Goal: Task Accomplishment & Management: Manage account settings

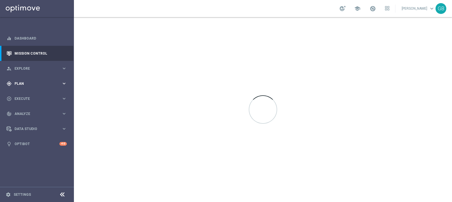
click at [32, 82] on span "Plan" at bounding box center [37, 83] width 47 height 3
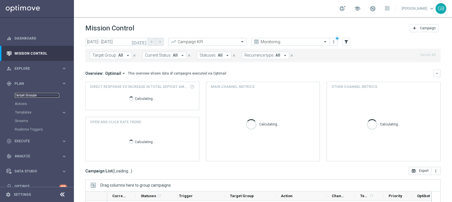
click at [28, 93] on link "Target Groups" at bounding box center [37, 95] width 44 height 5
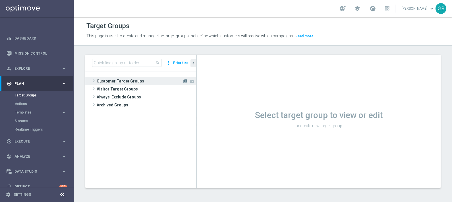
click at [184, 82] on icon "library_add" at bounding box center [185, 81] width 5 height 5
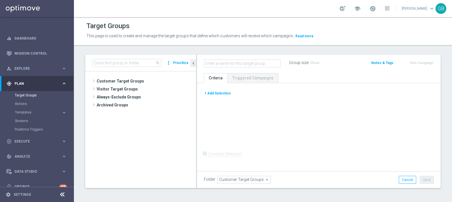
click at [216, 93] on button "+ Add Selection" at bounding box center [217, 93] width 27 height 6
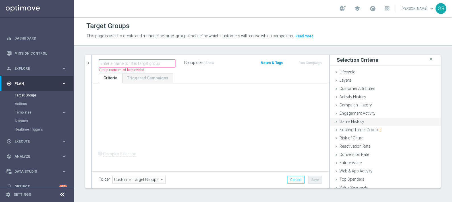
click at [350, 121] on span "Game History" at bounding box center [351, 121] width 25 height 5
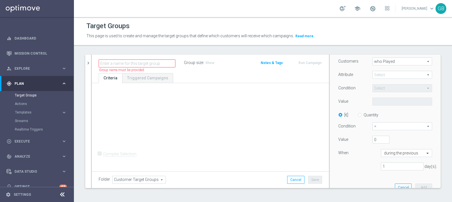
scroll to position [81, 0]
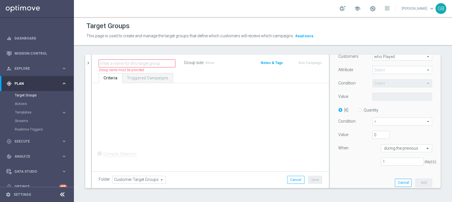
click at [390, 71] on span at bounding box center [402, 69] width 59 height 7
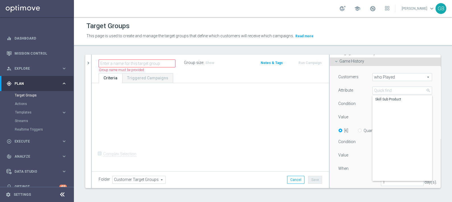
scroll to position [0, 0]
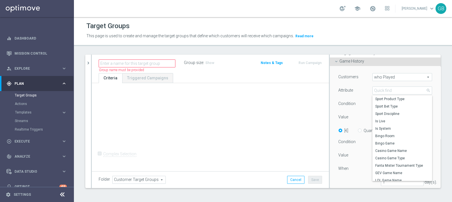
click at [348, 96] on div "Customers who Played who Played arrow_drop_down search Attribute Select arrow_d…" at bounding box center [385, 131] width 94 height 117
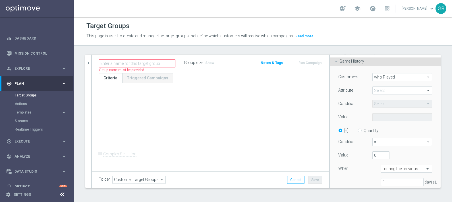
click at [392, 91] on span at bounding box center [402, 90] width 59 height 7
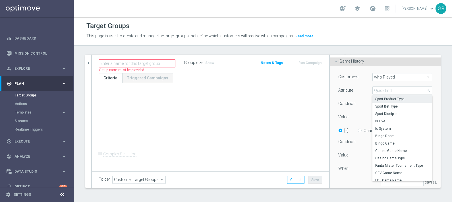
click at [399, 97] on span "Sport Product Type" at bounding box center [402, 99] width 54 height 5
type input "Sport Product Type"
type input "Equals"
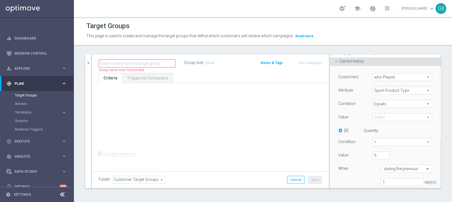
click at [390, 120] on span at bounding box center [402, 116] width 59 height 7
click at [390, 92] on span "Sport Product Type" at bounding box center [402, 90] width 59 height 7
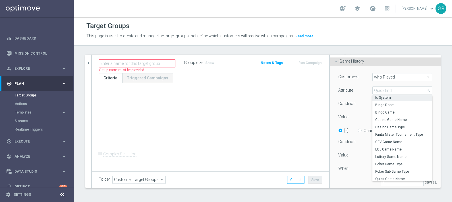
scroll to position [30, 0]
click at [386, 150] on span "LOL Game Name" at bounding box center [402, 149] width 54 height 5
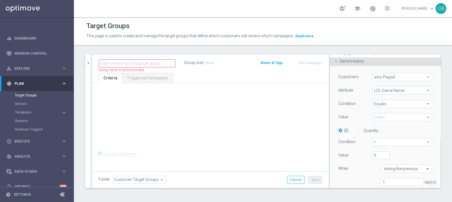
click at [396, 117] on span at bounding box center [402, 116] width 59 height 7
click at [387, 90] on span "LOL Game Name" at bounding box center [402, 90] width 59 height 7
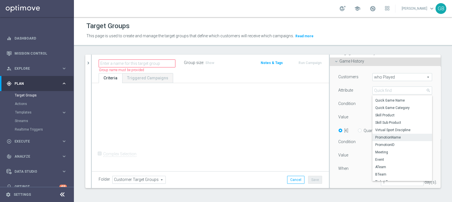
scroll to position [106, 0]
click at [386, 122] on span "Skill Sub Product" at bounding box center [402, 122] width 54 height 5
type input "Skill Sub Product"
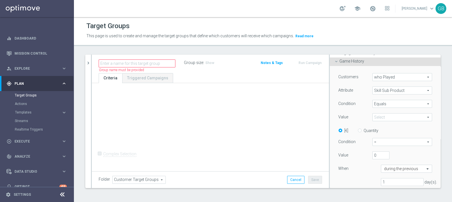
click at [387, 117] on span at bounding box center [402, 116] width 59 height 7
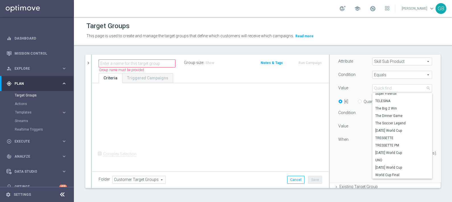
scroll to position [90, 0]
click at [346, 155] on div "1 day(s)." at bounding box center [385, 152] width 102 height 8
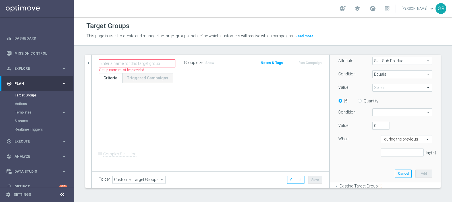
scroll to position [55, 0]
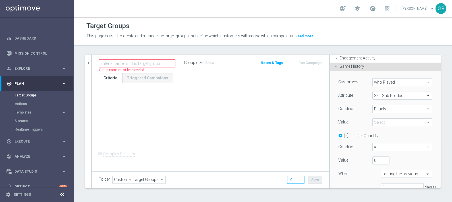
click at [355, 64] on span "Game History" at bounding box center [351, 66] width 25 height 5
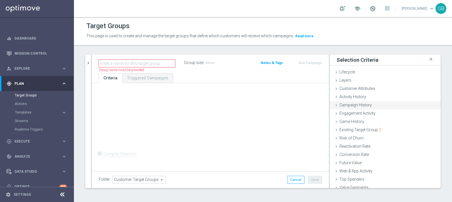
scroll to position [21, 0]
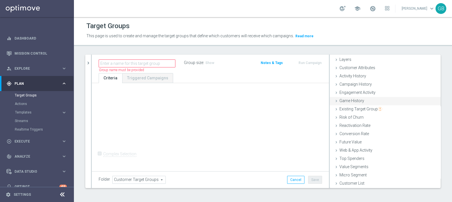
click at [347, 102] on span "Game History" at bounding box center [351, 100] width 25 height 5
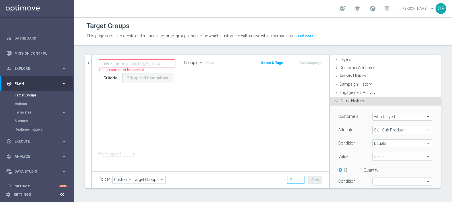
click at [339, 97] on div "Game History done" at bounding box center [385, 101] width 111 height 9
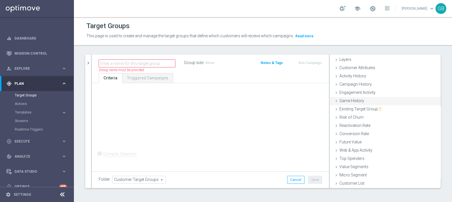
click at [344, 101] on span "Game History" at bounding box center [351, 100] width 25 height 5
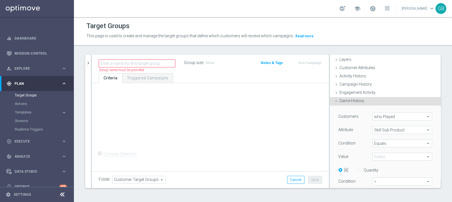
click at [344, 101] on span "Game History" at bounding box center [351, 100] width 25 height 5
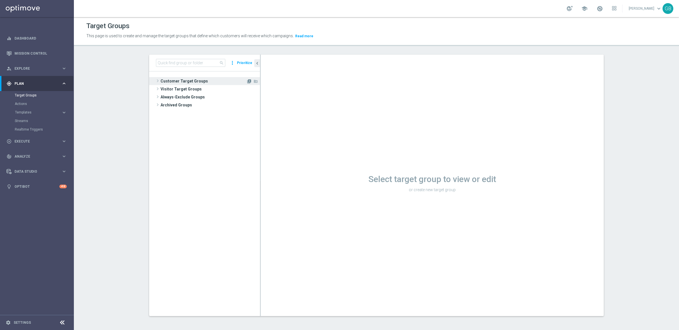
click at [247, 83] on icon "library_add" at bounding box center [249, 81] width 5 height 5
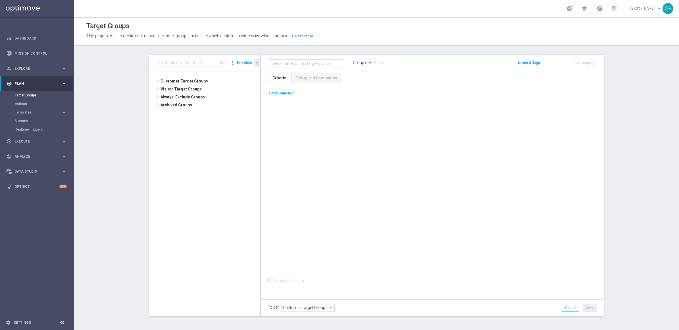
click at [282, 95] on button "+ Add Selection" at bounding box center [281, 93] width 27 height 6
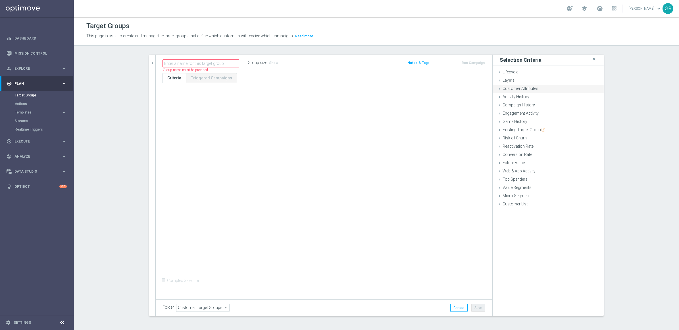
click at [540, 86] on div "Customer Attributes done" at bounding box center [548, 89] width 111 height 9
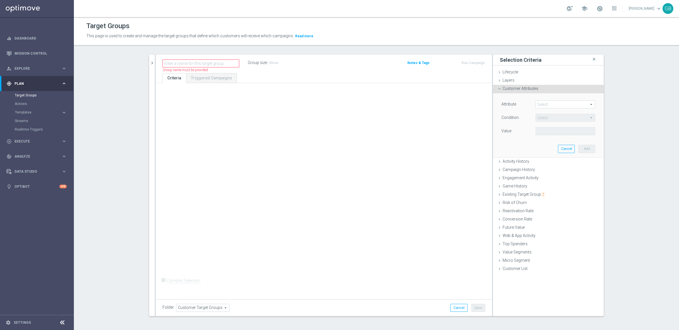
click at [557, 103] on span at bounding box center [565, 104] width 59 height 7
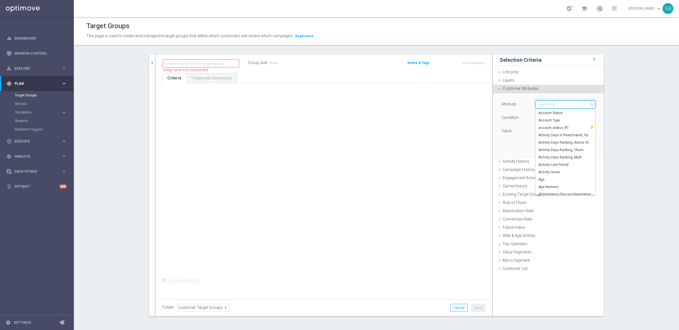
click at [557, 103] on input "search" at bounding box center [566, 104] width 60 height 8
type input "flag"
click at [589, 105] on span "close" at bounding box center [591, 104] width 5 height 5
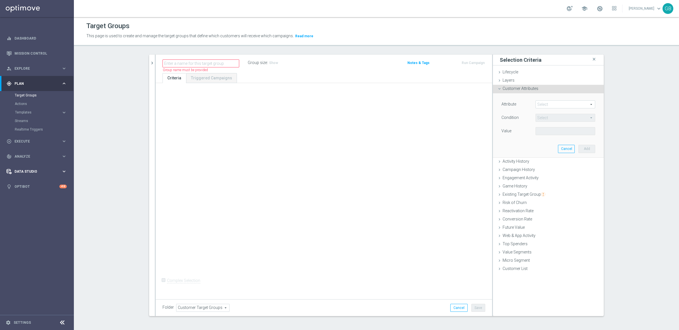
click at [34, 170] on span "Data Studio" at bounding box center [37, 171] width 47 height 3
click at [27, 140] on link "Attributes" at bounding box center [37, 140] width 44 height 5
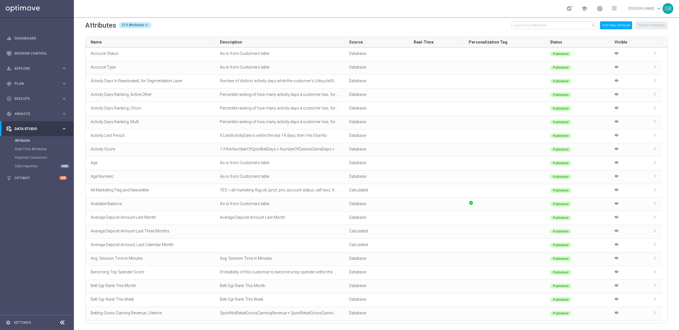
click at [613, 26] on button "Add New Attribute" at bounding box center [616, 25] width 32 height 8
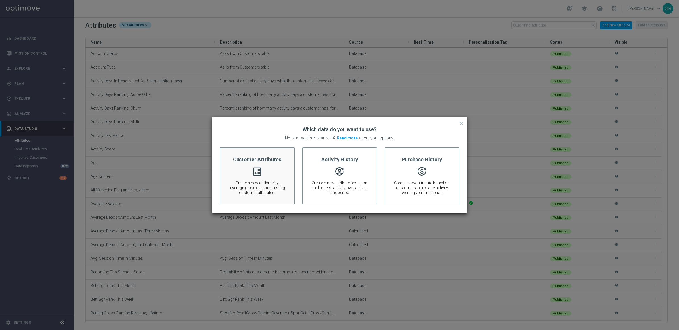
click at [270, 172] on div "Customer Attributes calculate Create a new attribute by leveraging one or more …" at bounding box center [257, 175] width 75 height 57
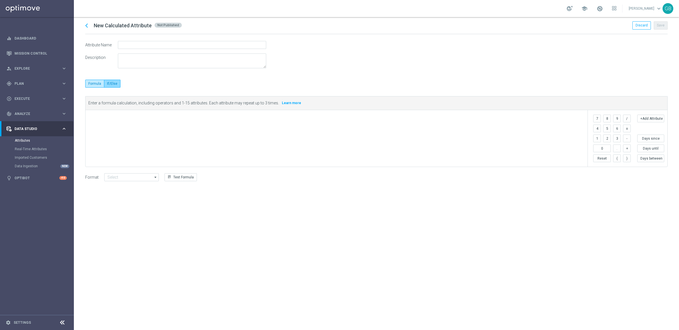
click at [113, 82] on label "If/Else" at bounding box center [112, 84] width 16 height 8
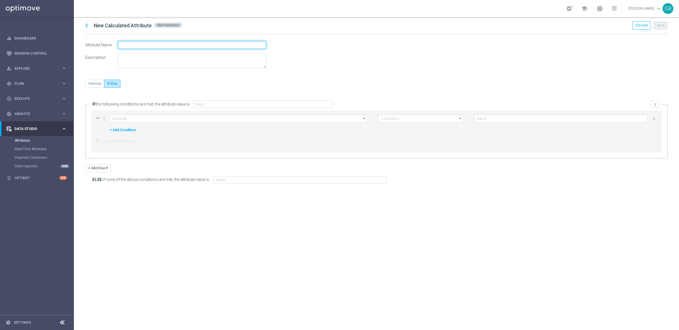
click at [136, 44] on input "text" at bounding box center [192, 45] width 148 height 8
type input "Flag Consenso Marketing"
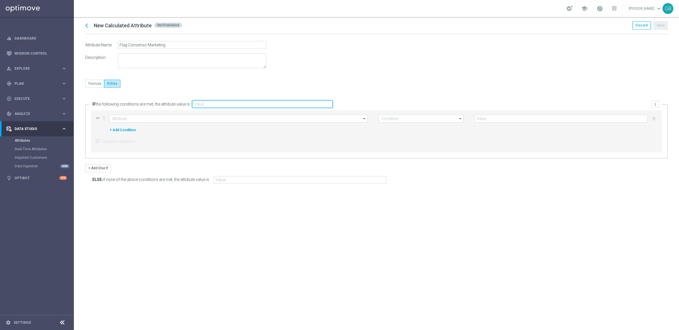
click at [213, 106] on input "text" at bounding box center [262, 103] width 141 height 7
type input "Yes"
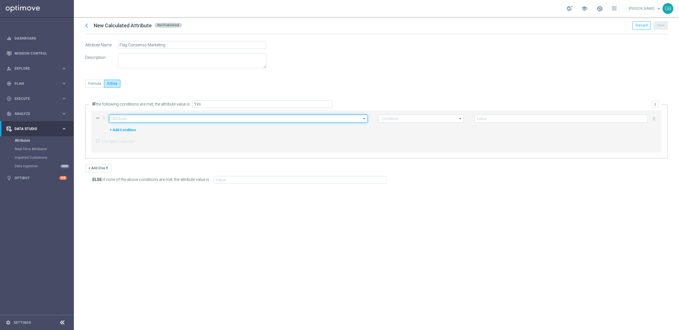
click at [158, 118] on input at bounding box center [238, 119] width 259 height 8
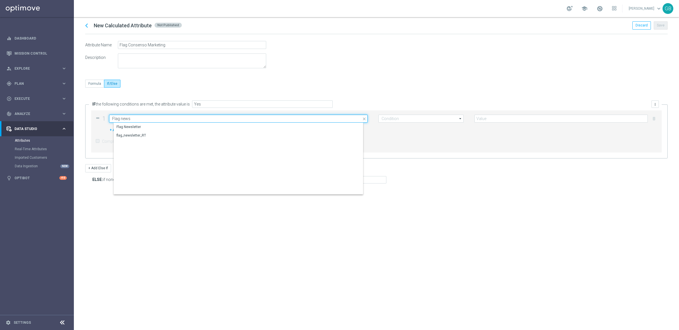
click at [130, 122] on input "Flag news" at bounding box center [238, 119] width 259 height 8
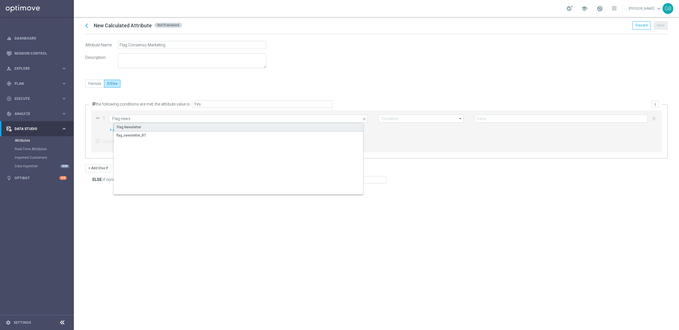
click at [133, 127] on div "Flag Newsletter" at bounding box center [129, 126] width 24 height 5
type input "Flag Newsletter"
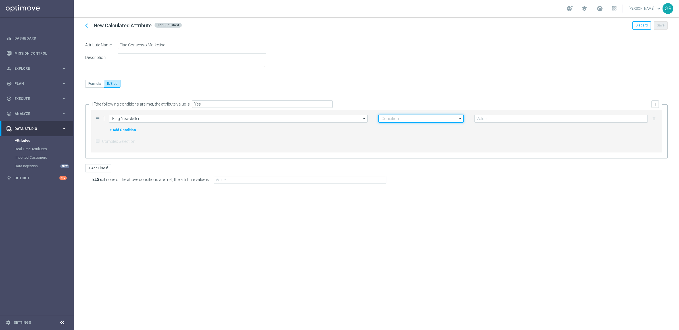
click at [414, 116] on input at bounding box center [421, 119] width 85 height 8
click at [398, 154] on div "=" at bounding box center [425, 152] width 85 height 8
type input "="
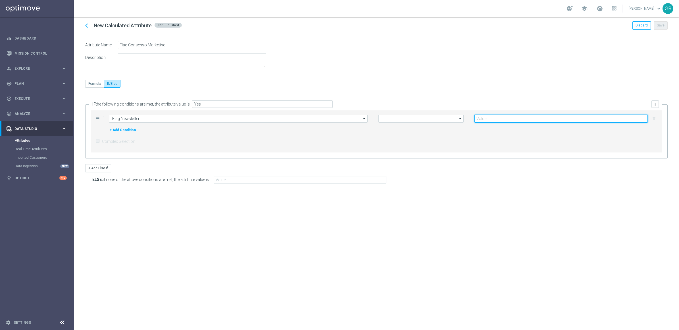
click at [496, 120] on input "number" at bounding box center [561, 119] width 173 height 8
type input "1"
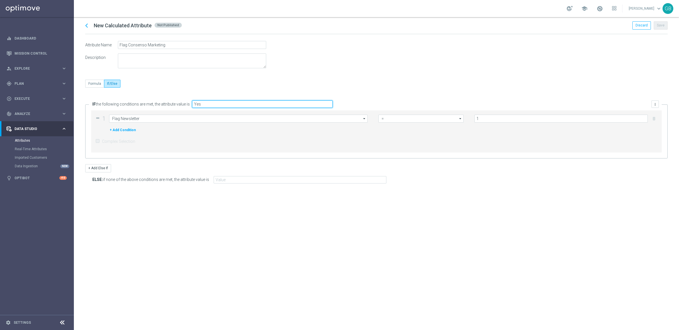
click at [194, 103] on input "Yes" at bounding box center [262, 103] width 141 height 7
click at [214, 104] on input "Yes" at bounding box center [262, 103] width 141 height 7
click at [205, 104] on input "Yes" at bounding box center [262, 103] width 141 height 7
type input "Y"
type input "No"
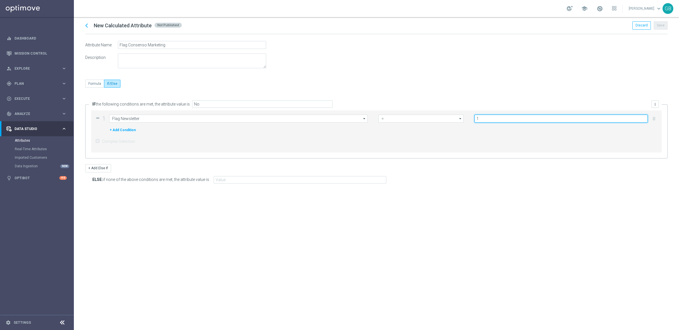
click at [500, 118] on input "1" at bounding box center [561, 119] width 173 height 8
type input "0"
click at [119, 128] on button "+ Add Condition" at bounding box center [122, 130] width 27 height 6
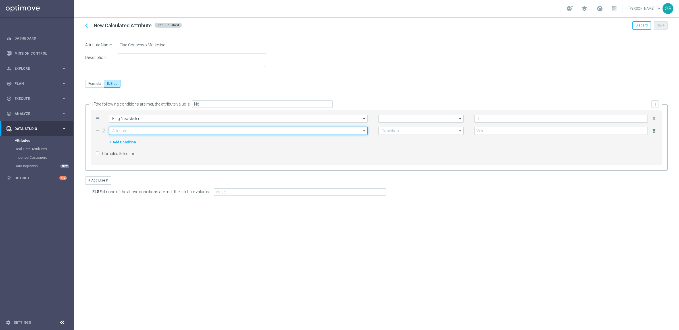
click at [130, 130] on input at bounding box center [238, 131] width 259 height 8
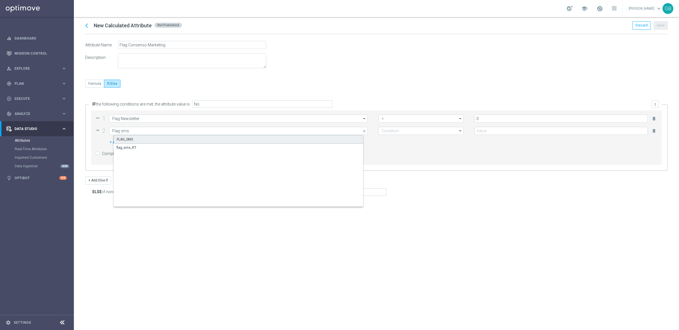
click at [146, 140] on div "FLAG_SMS" at bounding box center [243, 139] width 259 height 9
type input "FLAG_SMS"
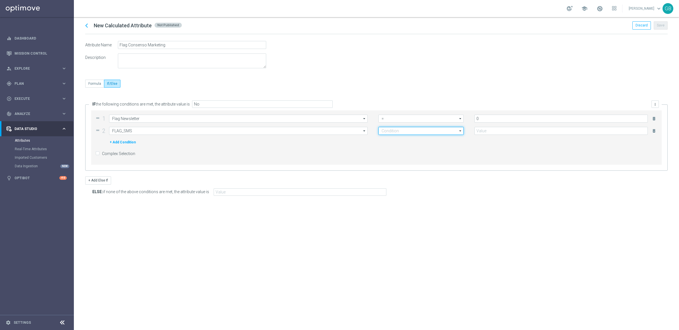
click at [400, 133] on input at bounding box center [421, 131] width 85 height 8
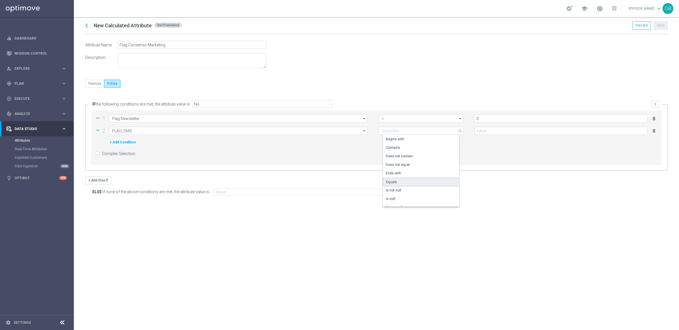
click at [391, 181] on div "Equals" at bounding box center [391, 181] width 11 height 5
type input "Equals"
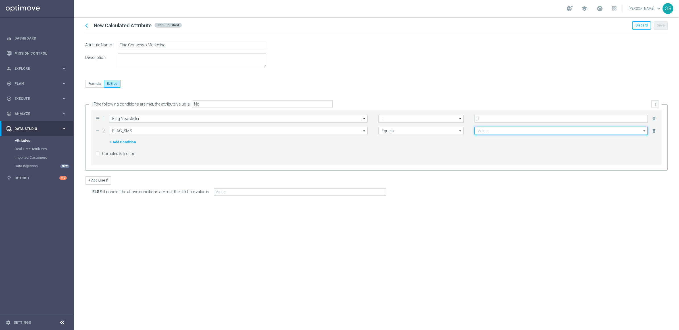
click at [495, 131] on input at bounding box center [561, 131] width 173 height 8
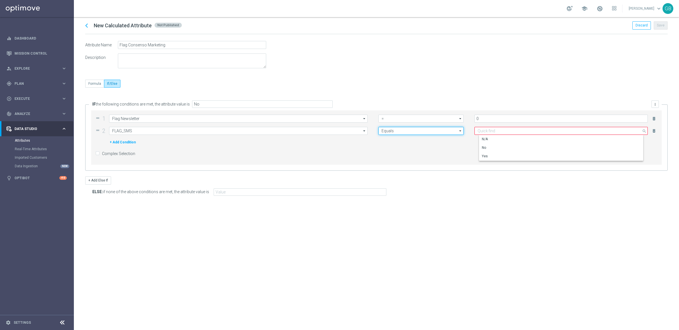
click at [445, 131] on input "Equals" at bounding box center [421, 131] width 85 height 8
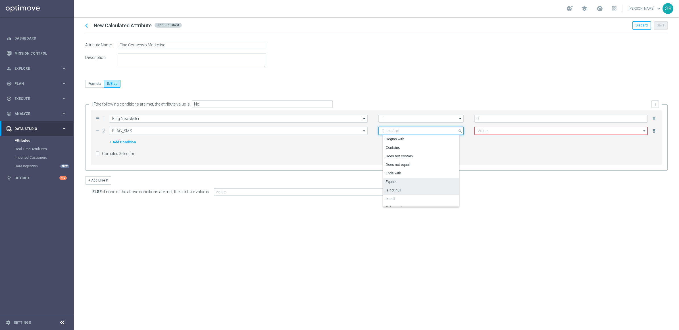
scroll to position [14, 0]
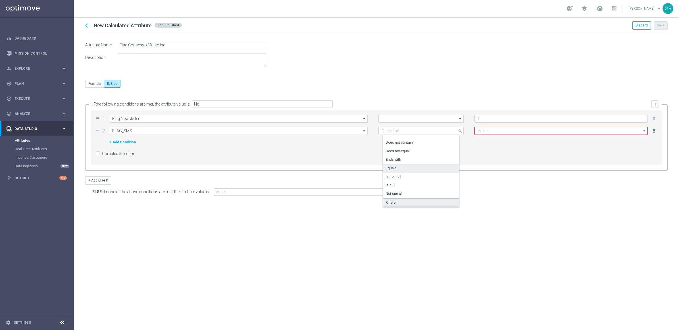
click at [391, 202] on div "One of" at bounding box center [391, 202] width 11 height 5
type input "One of"
click at [495, 130] on input at bounding box center [561, 131] width 173 height 8
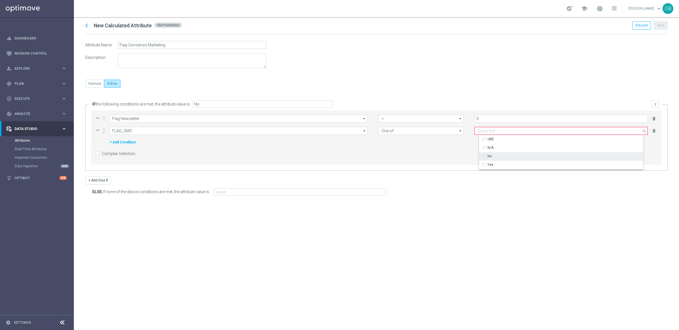
click at [484, 155] on div "No" at bounding box center [487, 155] width 10 height 5
click at [488, 146] on div "N/A" at bounding box center [491, 147] width 6 height 5
click at [449, 153] on div "Complex Selection" at bounding box center [376, 153] width 562 height 12
type input "Selected 2 of 3"
click at [125, 143] on button "+ Add Condition" at bounding box center [122, 142] width 27 height 6
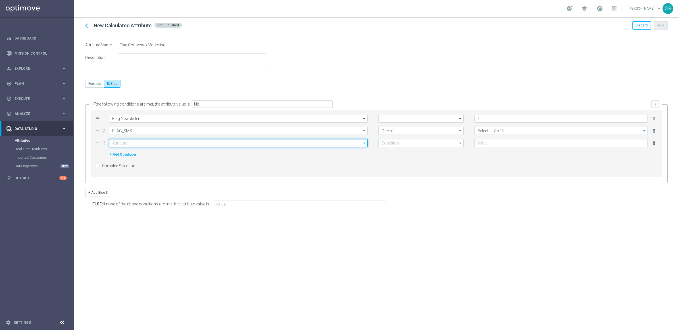
click at [142, 144] on input at bounding box center [238, 143] width 259 height 8
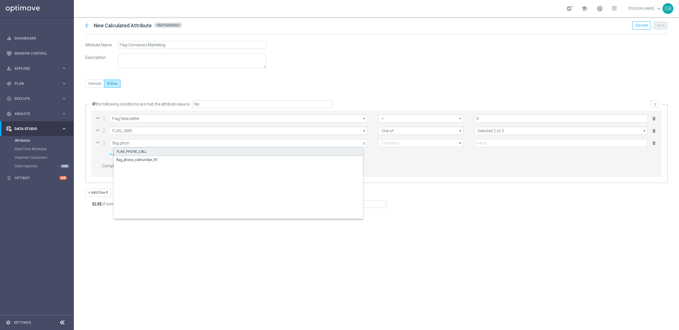
click at [156, 149] on div "FLAG_PHONE_CALL" at bounding box center [243, 151] width 259 height 9
type input "FLAG_PHONE_CALL"
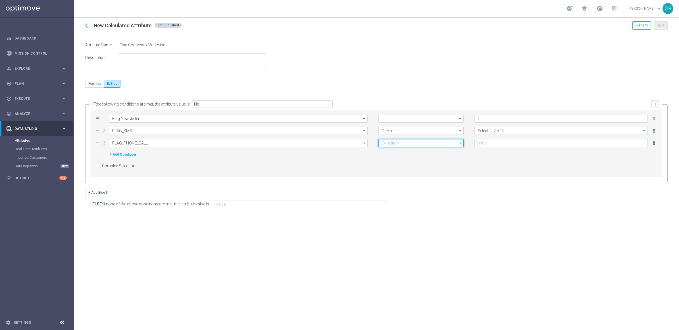
click at [397, 143] on input at bounding box center [421, 143] width 85 height 8
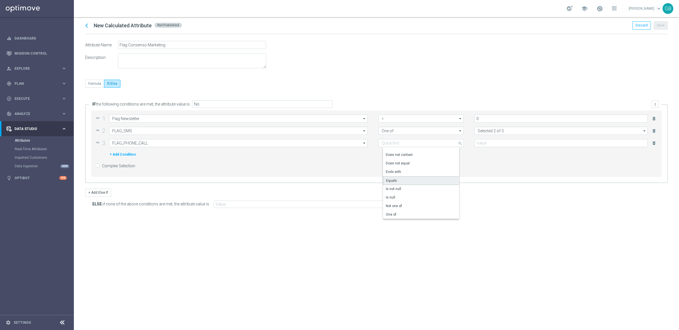
click at [408, 177] on div "Equals" at bounding box center [423, 180] width 80 height 9
type input "Equals"
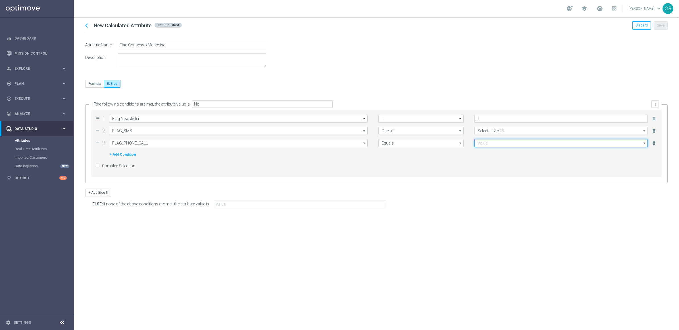
click at [493, 142] on input at bounding box center [561, 143] width 173 height 8
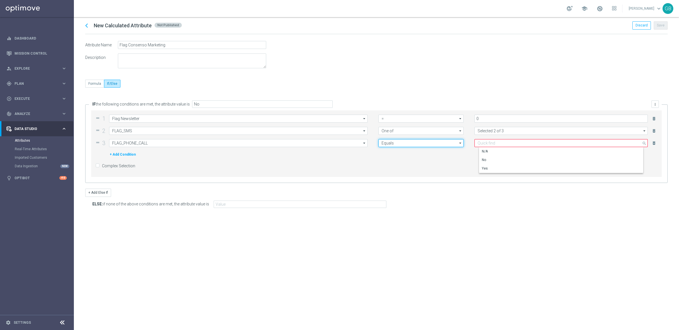
click at [431, 144] on input "Equals" at bounding box center [421, 143] width 85 height 8
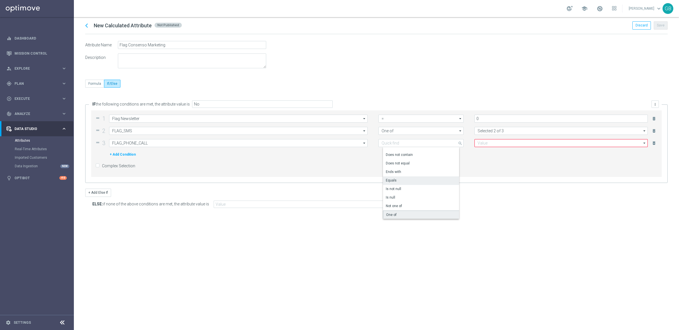
click at [394, 212] on div "One of" at bounding box center [391, 214] width 11 height 5
type input "One of"
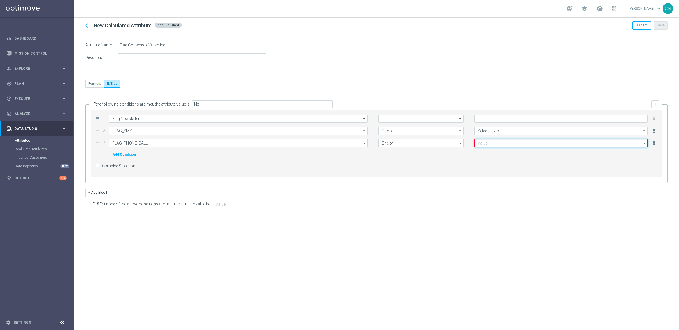
click at [494, 144] on input at bounding box center [561, 143] width 173 height 8
click at [488, 169] on div "No" at bounding box center [490, 168] width 4 height 5
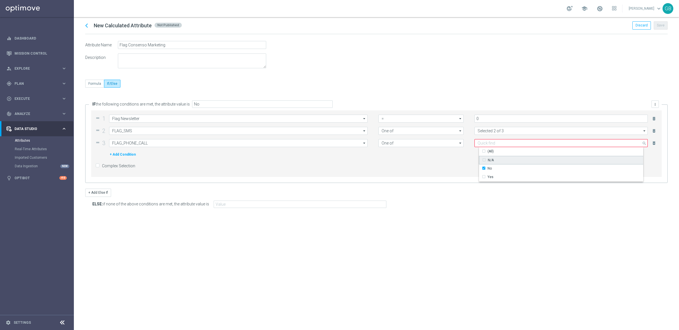
click at [500, 160] on div "N/A" at bounding box center [565, 160] width 173 height 9
click at [421, 164] on div "Complex Selection" at bounding box center [376, 166] width 562 height 12
type input "Selected 2 of 3"
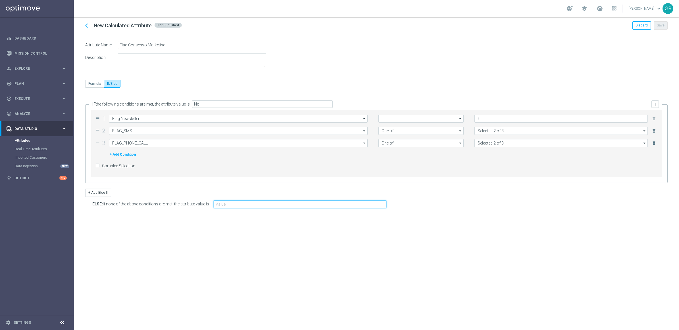
click at [234, 205] on input "text" at bounding box center [300, 203] width 173 height 7
type input "Yes"
click at [248, 234] on div "chevron_left New Calculated Attribute Not Published Discard Save Attribute Name…" at bounding box center [376, 173] width 605 height 313
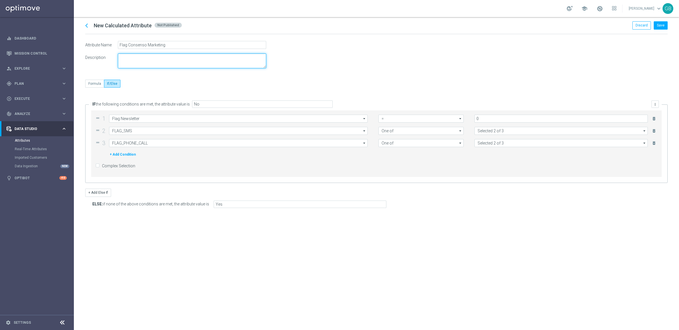
click at [144, 59] on textarea at bounding box center [192, 60] width 148 height 15
type textarea "C"
type textarea "G"
click at [163, 62] on textarea "To enrich screen reader interactions, please activate Accessibility in Grammarl…" at bounding box center [192, 60] width 148 height 15
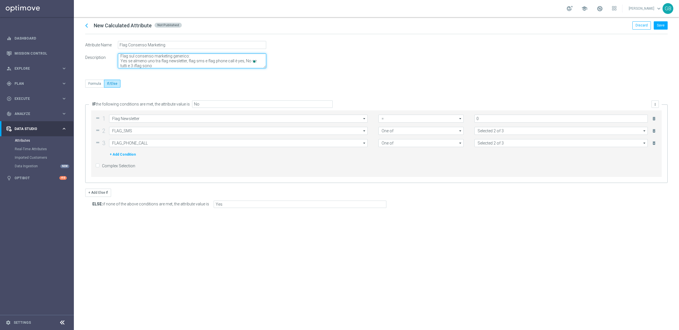
click at [136, 65] on textarea "To enrich screen reader interactions, please activate Accessibility in Grammarl…" at bounding box center [192, 60] width 148 height 15
type textarea "Flag sul consenso marketing generico: Yes se almeno uno tra flag newsletter, fl…"
click at [226, 78] on div "chevron_left New Calculated Attribute Not Published Discard Save Attribute Name…" at bounding box center [376, 173] width 605 height 313
click at [660, 26] on button "Save" at bounding box center [661, 25] width 14 height 8
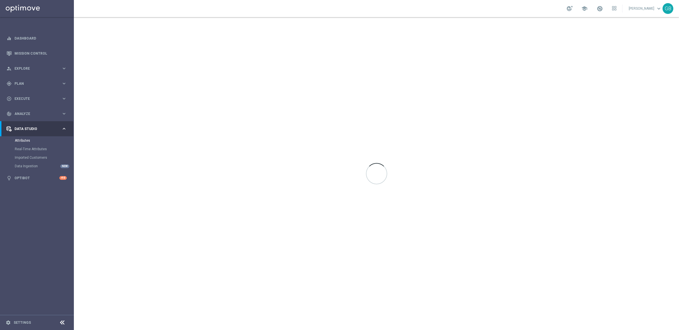
click at [660, 26] on div at bounding box center [376, 173] width 605 height 313
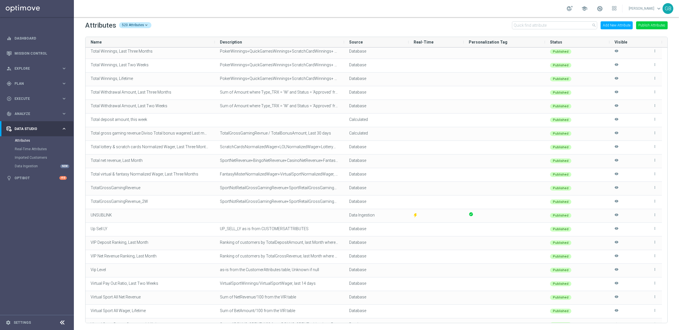
scroll to position [6695, 0]
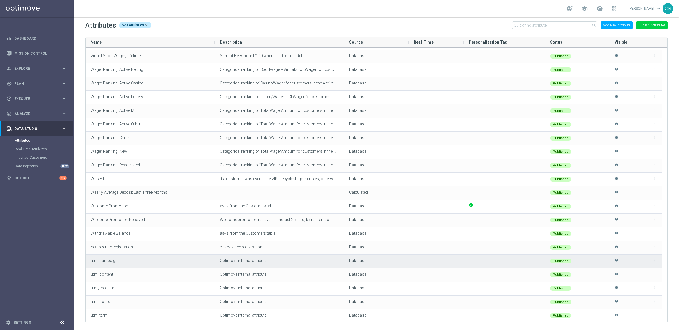
click at [616, 261] on icon "visibility" at bounding box center [617, 262] width 4 height 9
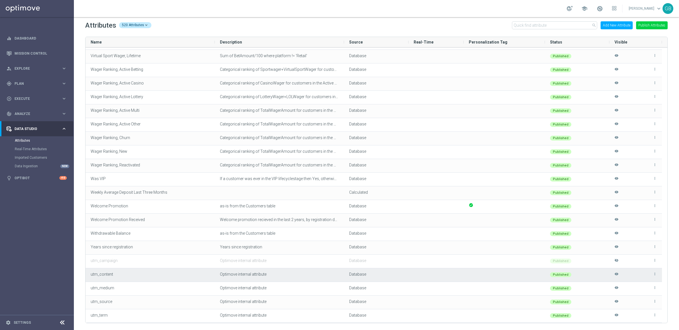
click at [616, 273] on icon "visibility" at bounding box center [617, 276] width 4 height 9
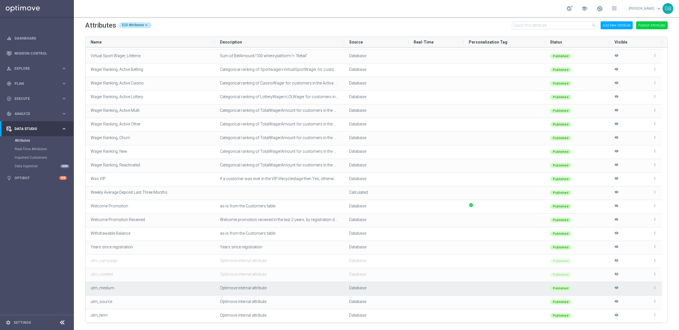
click at [617, 288] on icon "visibility" at bounding box center [617, 289] width 4 height 9
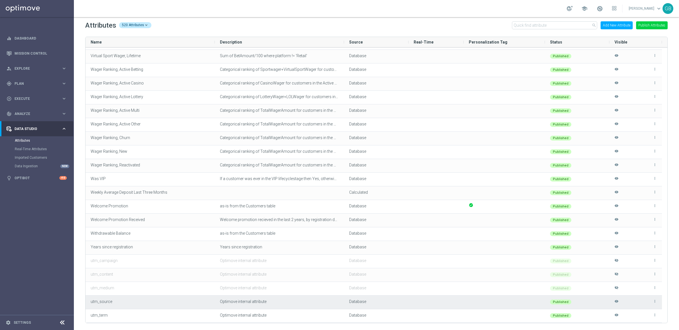
click at [617, 300] on icon "visibility" at bounding box center [617, 303] width 4 height 9
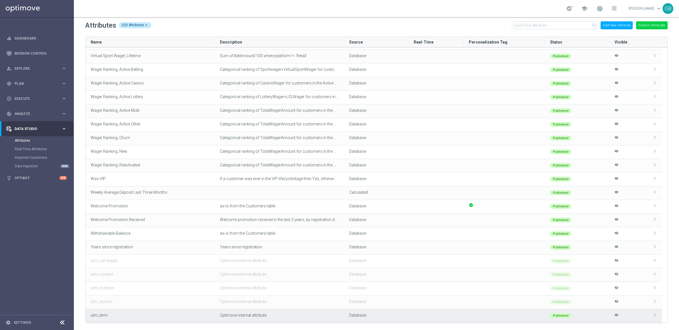
click at [617, 315] on icon "visibility" at bounding box center [617, 317] width 4 height 9
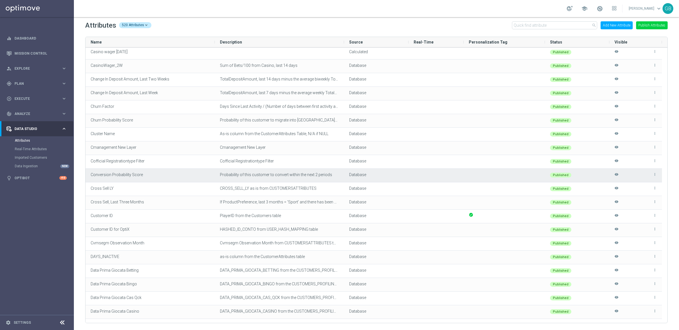
scroll to position [759, 0]
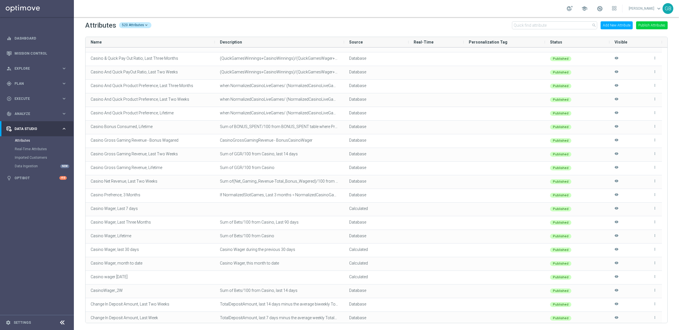
click at [647, 24] on button "Publish Attributes" at bounding box center [652, 25] width 32 height 8
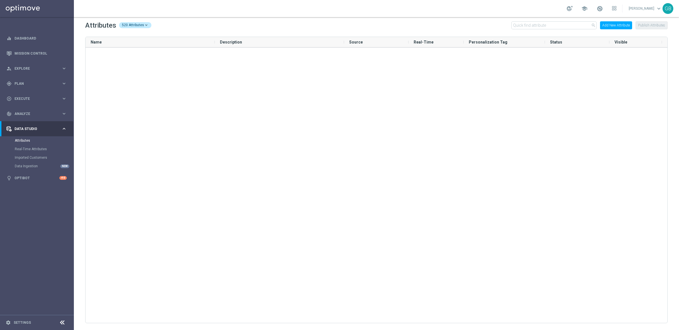
scroll to position [0, 0]
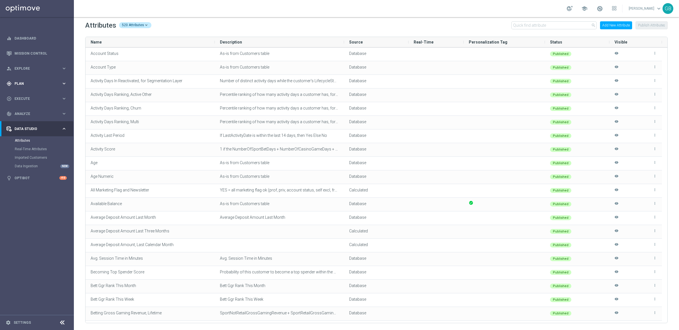
click at [28, 80] on div "gps_fixed Plan keyboard_arrow_right" at bounding box center [36, 83] width 73 height 15
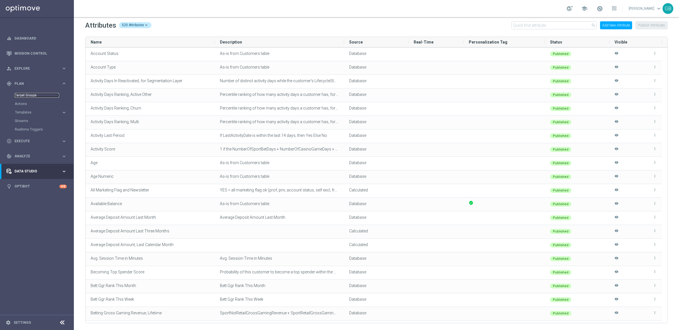
click at [36, 93] on link "Target Groups" at bounding box center [37, 95] width 44 height 5
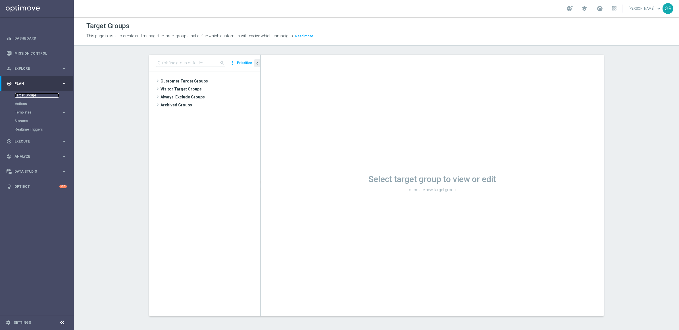
click at [33, 94] on link "Target Groups" at bounding box center [37, 95] width 44 height 5
click at [247, 80] on icon "library_add" at bounding box center [249, 81] width 5 height 5
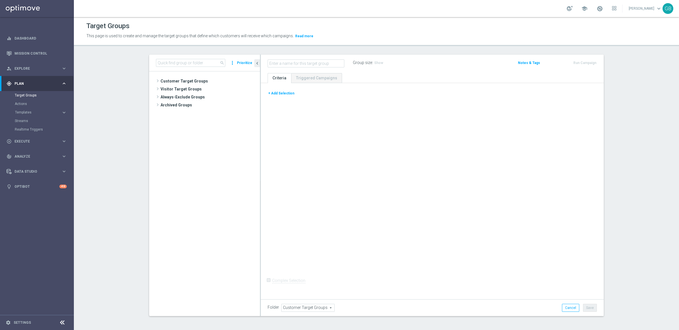
click at [285, 92] on button "+ Add Selection" at bounding box center [281, 93] width 27 height 6
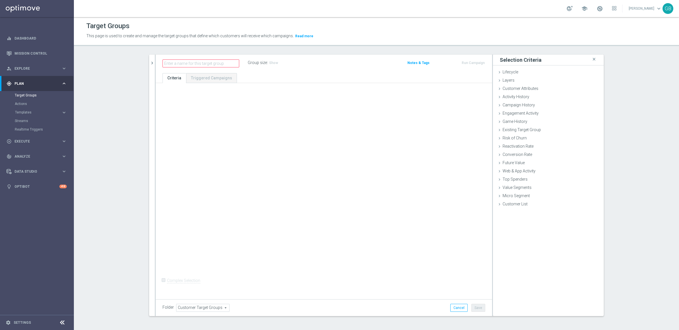
click at [285, 94] on div "+ Add Selection" at bounding box center [323, 92] width 331 height 5
click at [518, 87] on span "Customer Attributes" at bounding box center [521, 88] width 36 height 5
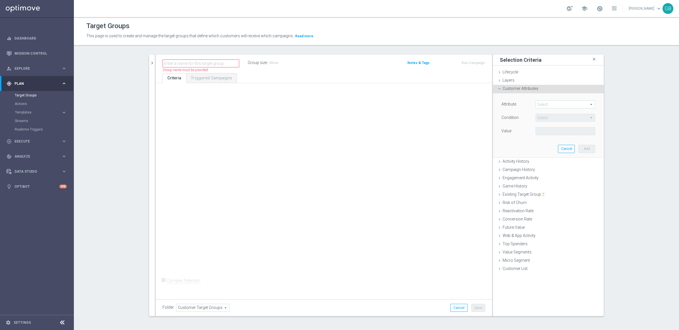
click at [569, 102] on span at bounding box center [565, 104] width 59 height 7
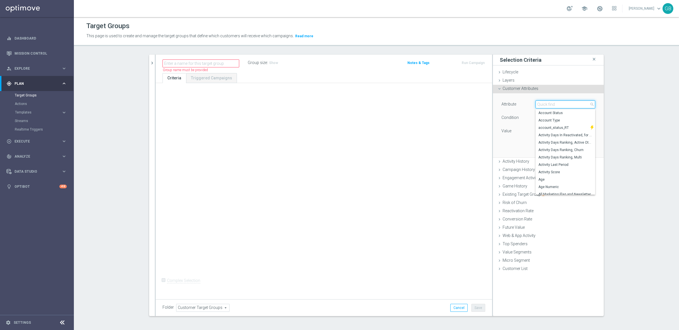
click at [569, 102] on input "search" at bounding box center [566, 104] width 60 height 8
type input "flag"
click at [634, 91] on section "search more_vert Prioritize Customer Target Groups library_add create_new_folder" at bounding box center [376, 190] width 605 height 270
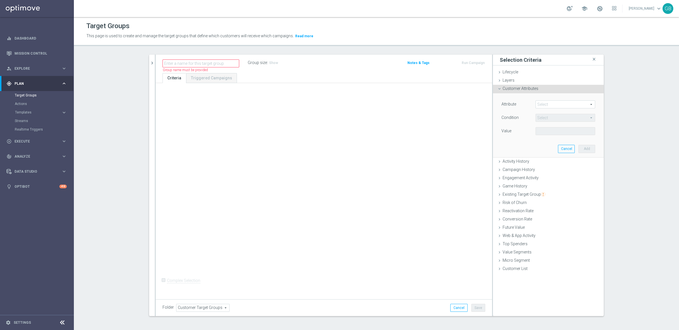
click at [452, 40] on div "This page is used to create and manage the target groups that define which cust…" at bounding box center [303, 36] width 442 height 9
click at [24, 169] on div "Data Studio" at bounding box center [34, 171] width 55 height 5
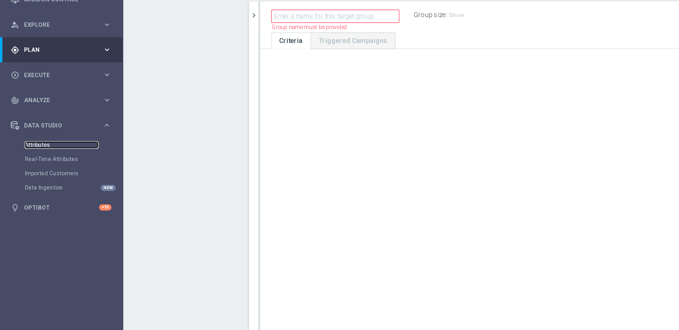
click at [23, 140] on link "Attributes" at bounding box center [37, 140] width 44 height 5
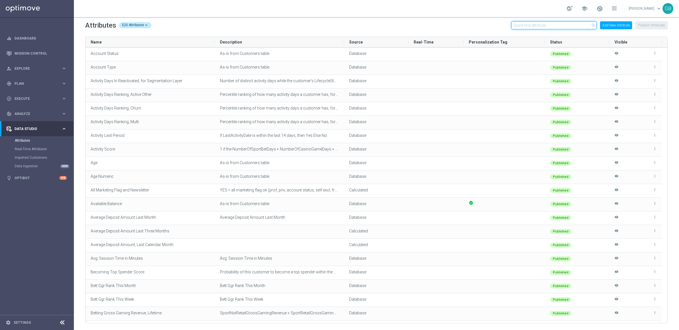
click at [523, 23] on input "text" at bounding box center [554, 25] width 85 height 8
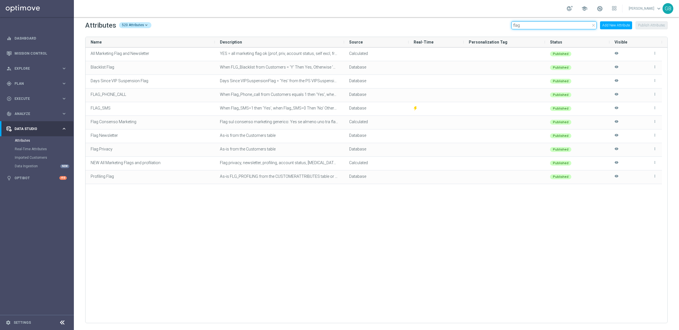
type input "flag"
click at [652, 9] on link "Giada Barazzetti keyboard_arrow_down" at bounding box center [645, 8] width 34 height 9
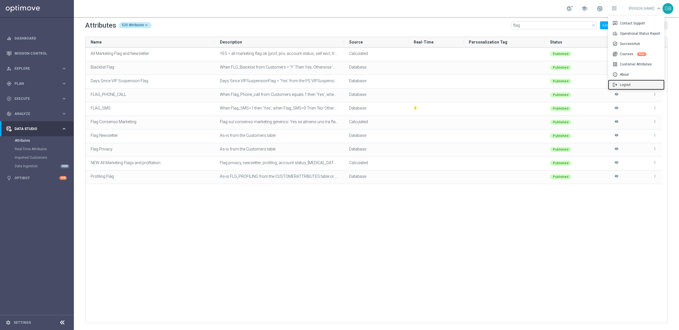
click at [638, 83] on div "logout Logout" at bounding box center [636, 85] width 57 height 10
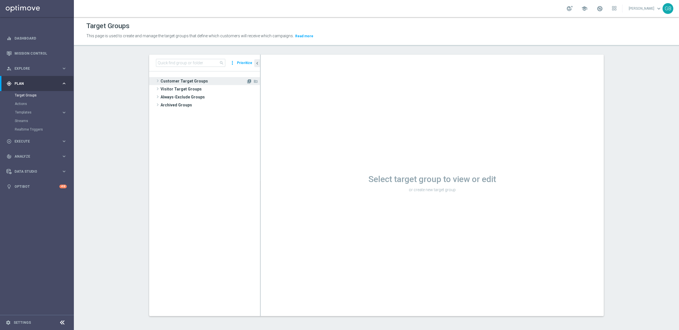
click at [247, 81] on icon "library_add" at bounding box center [249, 81] width 5 height 5
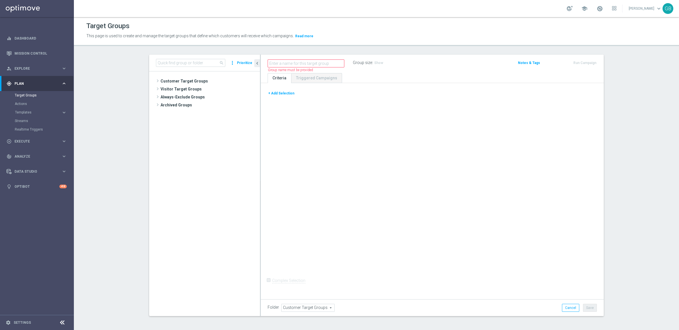
click at [280, 91] on button "+ Add Selection" at bounding box center [281, 93] width 27 height 6
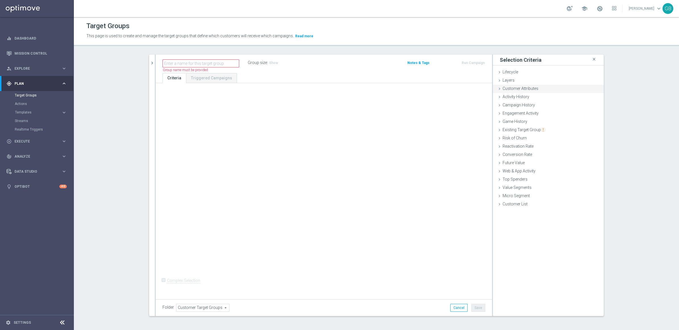
click at [519, 88] on span "Customer Attributes" at bounding box center [521, 88] width 36 height 5
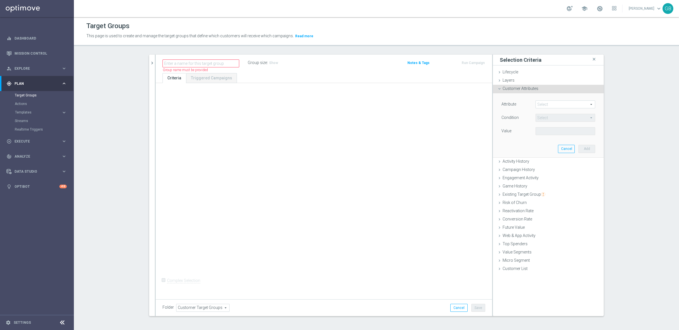
click at [558, 103] on span at bounding box center [565, 104] width 59 height 7
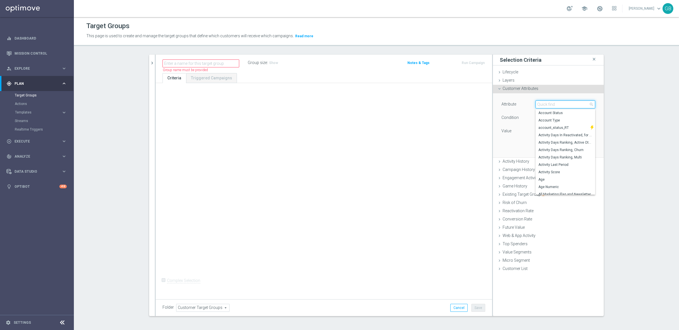
click at [558, 103] on input "search" at bounding box center [566, 104] width 60 height 8
type input "f"
click at [668, 7] on div "GB" at bounding box center [668, 8] width 11 height 11
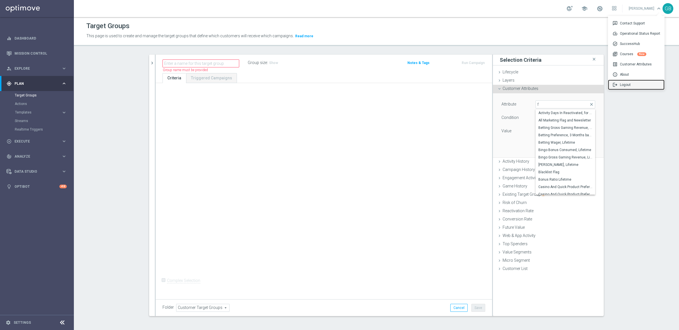
click at [627, 80] on div "logout Logout" at bounding box center [636, 85] width 57 height 10
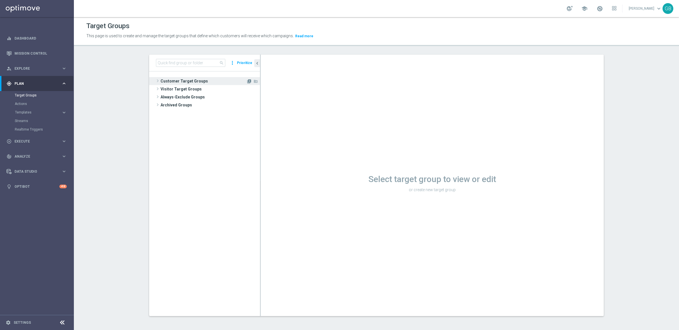
click at [247, 82] on icon "library_add" at bounding box center [249, 81] width 5 height 5
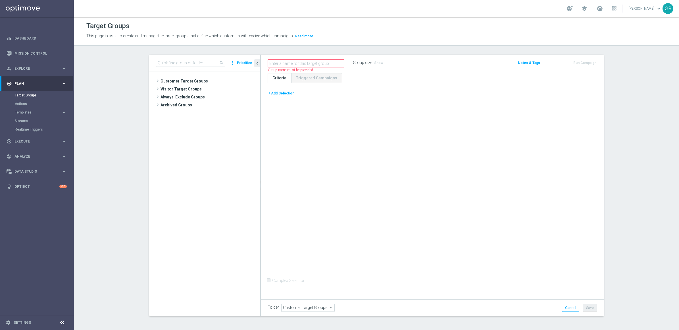
click at [275, 92] on button "+ Add Selection" at bounding box center [281, 93] width 27 height 6
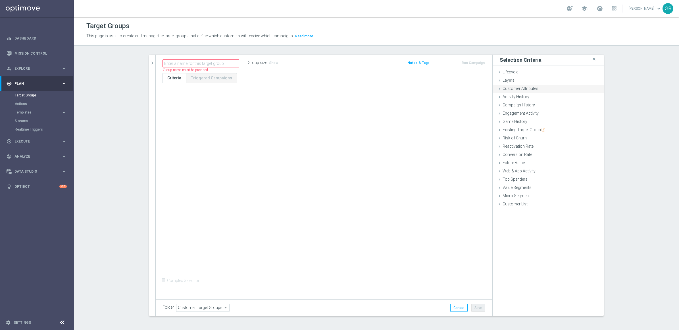
click at [519, 87] on span "Customer Attributes" at bounding box center [521, 88] width 36 height 5
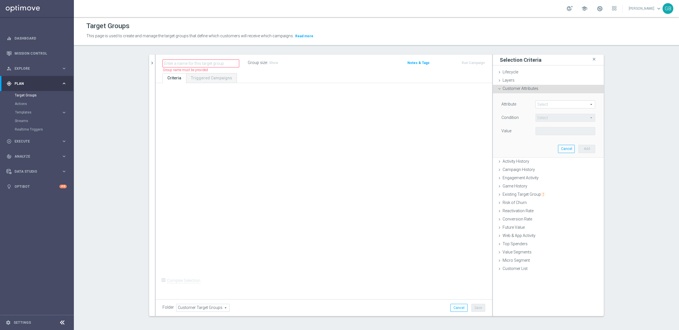
click at [543, 104] on span at bounding box center [565, 104] width 59 height 7
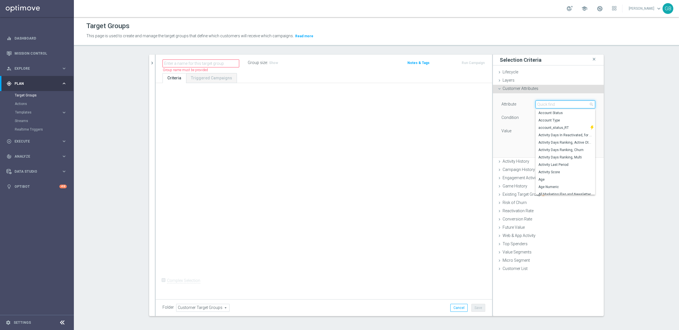
click at [543, 104] on input "search" at bounding box center [566, 104] width 60 height 8
type input "flag con"
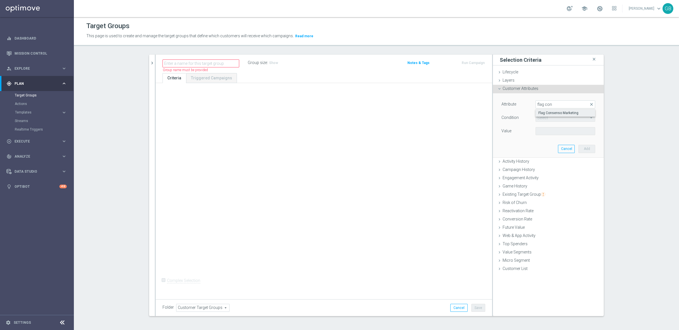
click at [543, 113] on span "Flag Consenso Marketing" at bounding box center [566, 113] width 54 height 5
type input "Flag Consenso Marketing"
type input "Equals"
click at [543, 131] on span at bounding box center [565, 130] width 59 height 7
click at [543, 146] on span "Yes" at bounding box center [566, 147] width 54 height 5
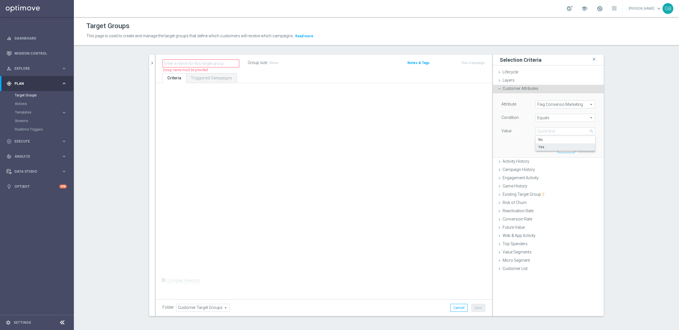
type input "Yes"
click at [543, 149] on button "Add" at bounding box center [587, 149] width 17 height 8
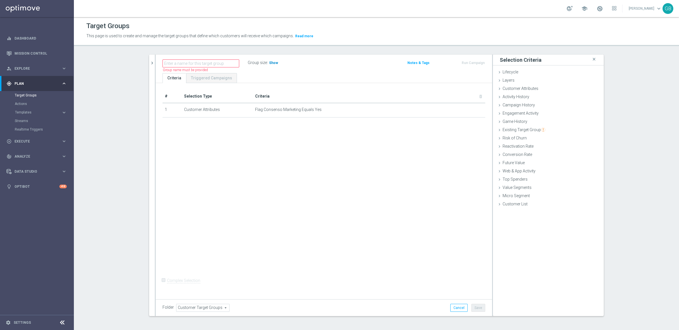
click at [270, 61] on span "Show" at bounding box center [273, 63] width 9 height 4
click at [465, 110] on icon "mode_edit" at bounding box center [467, 109] width 5 height 5
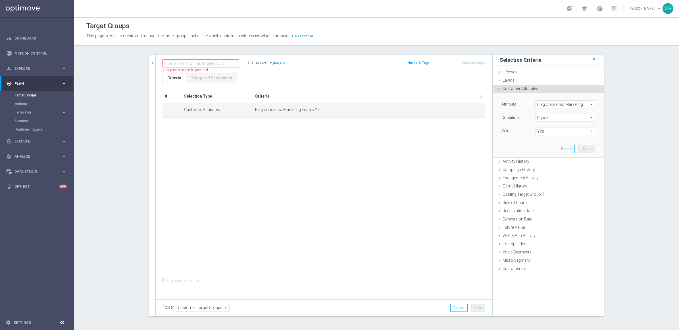
click at [543, 134] on span "Yes" at bounding box center [565, 130] width 59 height 7
click at [539, 140] on span "No" at bounding box center [566, 139] width 54 height 5
type input "No"
click at [543, 149] on button "Update" at bounding box center [587, 149] width 17 height 8
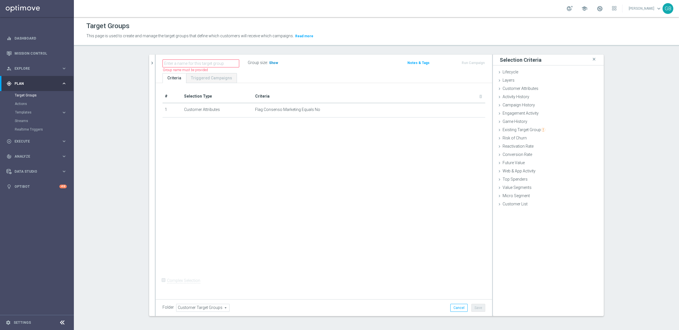
click at [269, 61] on span "Show" at bounding box center [273, 63] width 9 height 4
click at [465, 108] on icon "mode_edit" at bounding box center [467, 109] width 5 height 5
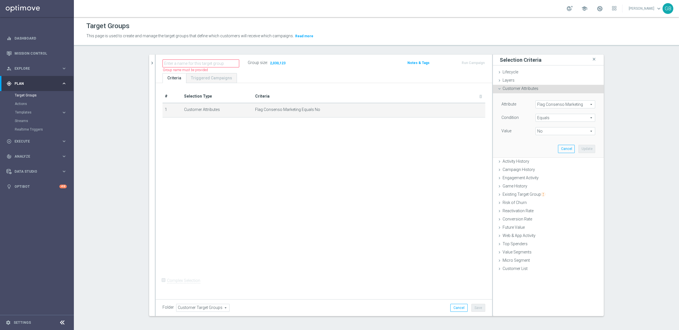
click at [543, 132] on span "No" at bounding box center [565, 130] width 59 height 7
click at [517, 141] on div "Attribute Flag Consenso Marketing Flag Consenso Marketing arrow_drop_down searc…" at bounding box center [548, 125] width 102 height 64
click at [543, 133] on span "No" at bounding box center [565, 130] width 59 height 7
click at [543, 146] on span "Yes" at bounding box center [566, 147] width 54 height 5
type input "Yes"
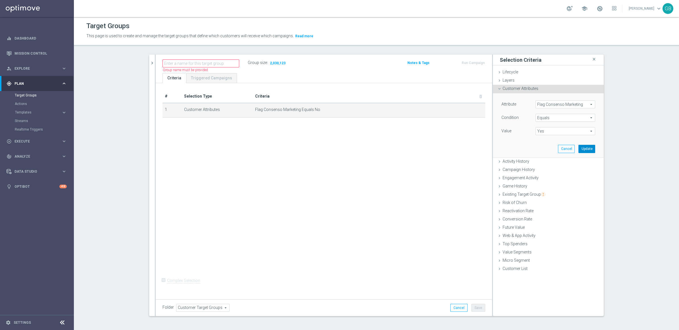
click at [543, 151] on button "Update" at bounding box center [587, 149] width 17 height 8
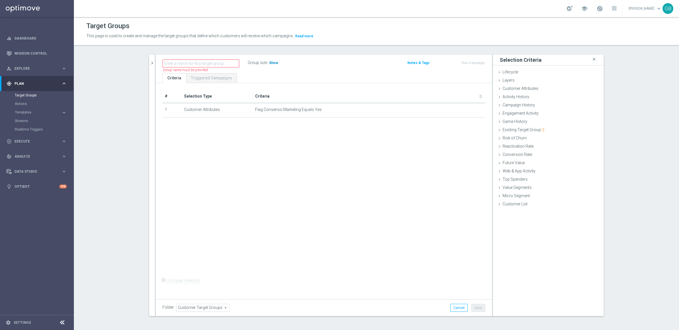
click at [272, 63] on span "Show" at bounding box center [273, 63] width 9 height 4
click at [519, 86] on span "Customer Attributes" at bounding box center [521, 88] width 36 height 5
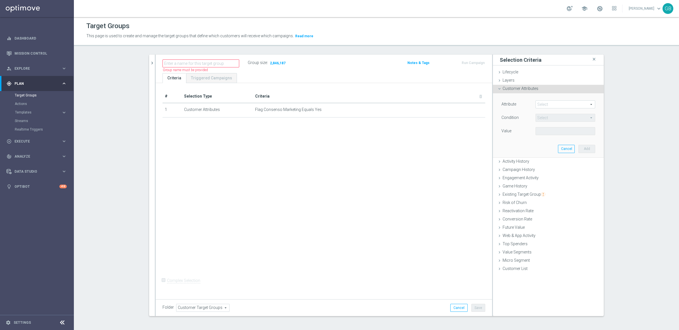
click at [543, 107] on span at bounding box center [565, 104] width 59 height 7
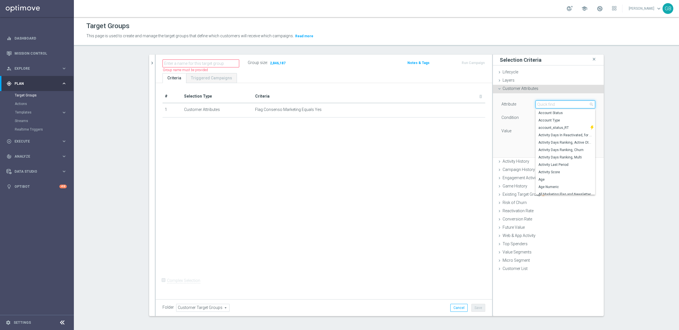
click at [543, 107] on input "search" at bounding box center [566, 104] width 60 height 8
type input "flag news"
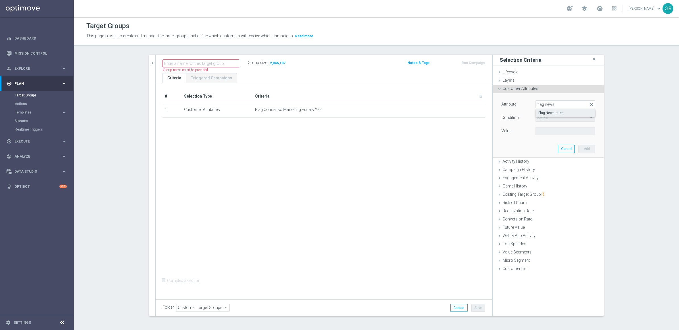
click at [543, 113] on span "Flag Newsletter" at bounding box center [566, 113] width 54 height 5
type input "Flag Newsletter"
type input "="
click at [543, 132] on input "number" at bounding box center [549, 131] width 26 height 8
type input "1"
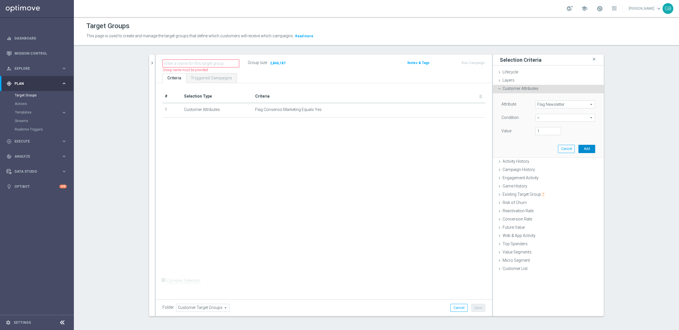
click at [543, 149] on button "Add" at bounding box center [587, 149] width 17 height 8
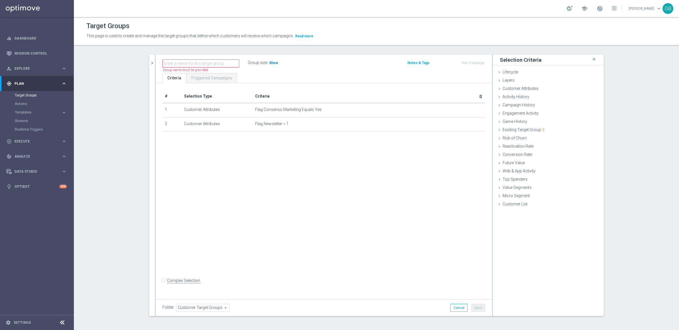
click at [272, 62] on span "Show" at bounding box center [273, 63] width 9 height 4
click at [465, 123] on icon "mode_edit" at bounding box center [467, 123] width 5 height 5
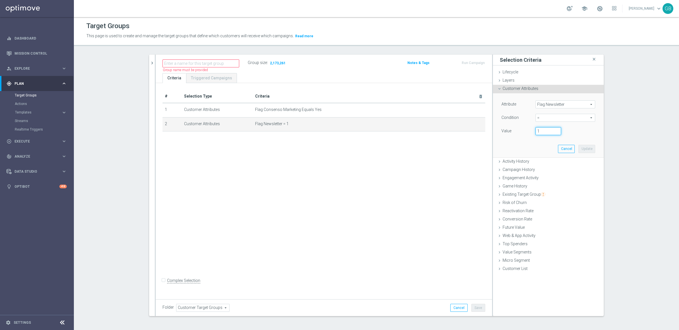
click at [540, 132] on input "1" at bounding box center [549, 131] width 26 height 8
type input "0"
click at [543, 145] on button "Update" at bounding box center [587, 149] width 17 height 8
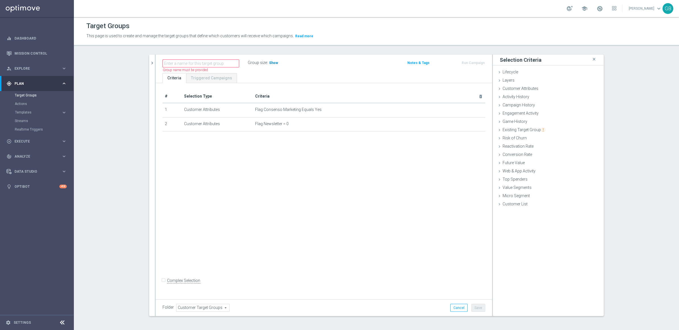
click at [272, 63] on span "Show" at bounding box center [273, 63] width 9 height 4
click at [472, 125] on icon "delete_forever" at bounding box center [474, 123] width 5 height 5
click at [507, 86] on span "Customer Attributes" at bounding box center [521, 88] width 36 height 5
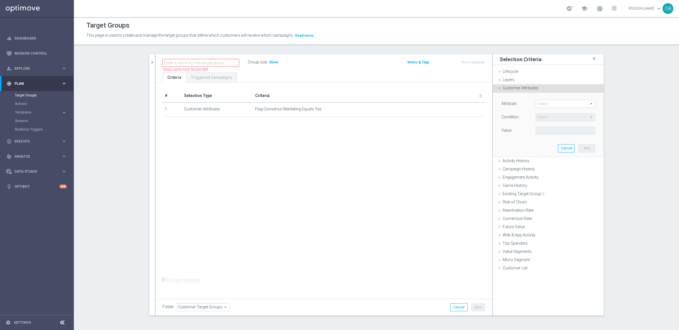
click at [543, 103] on span at bounding box center [565, 103] width 59 height 7
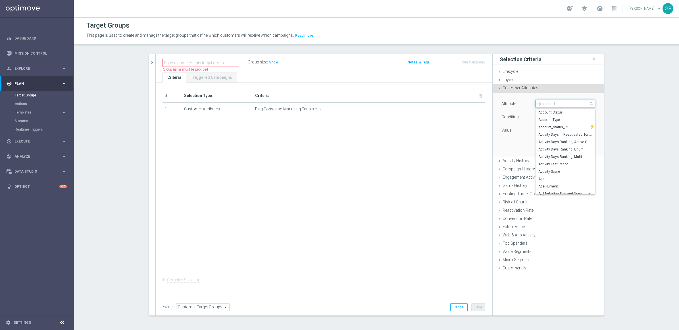
click at [543, 104] on input "search" at bounding box center [566, 104] width 60 height 8
type input "flag"
click at [543, 141] on span "Flag Newsletter" at bounding box center [566, 142] width 54 height 5
type input "Flag Newsletter"
type input "="
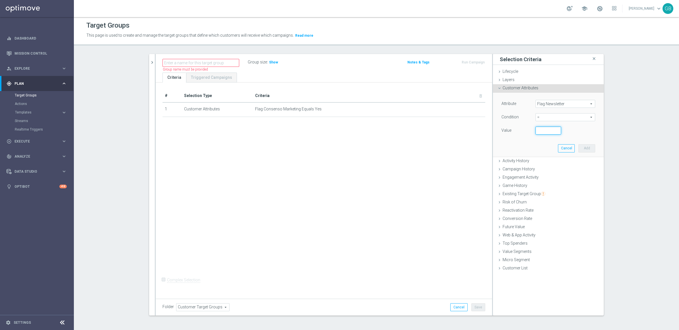
click at [543, 128] on input "number" at bounding box center [549, 130] width 26 height 8
type input "1"
click at [543, 147] on button "Add" at bounding box center [587, 148] width 17 height 8
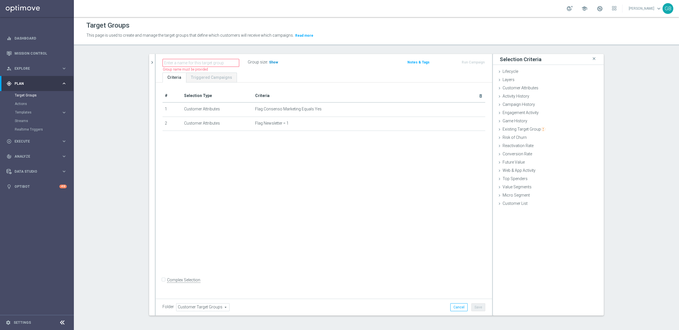
click at [270, 62] on span "Show" at bounding box center [273, 62] width 9 height 4
click at [465, 124] on icon "mode_edit" at bounding box center [467, 123] width 5 height 5
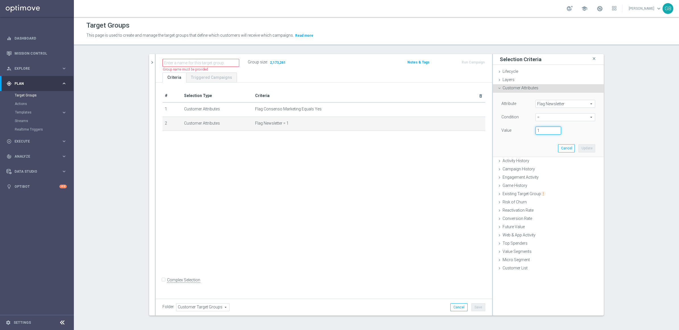
click at [543, 131] on input "1" at bounding box center [549, 130] width 26 height 8
type input "0"
drag, startPoint x: 580, startPoint y: 148, endPoint x: 384, endPoint y: 77, distance: 208.3
click at [384, 77] on as-split "search more_vert Prioritize Customer Target Groups library_add create_new_folder" at bounding box center [376, 184] width 455 height 261
click at [543, 145] on button "Update" at bounding box center [587, 148] width 17 height 8
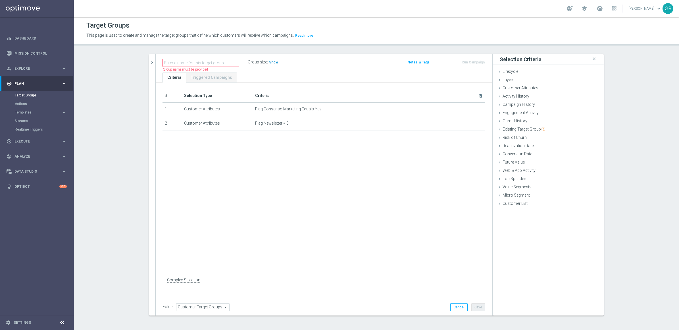
click at [269, 61] on span "Show" at bounding box center [273, 62] width 9 height 4
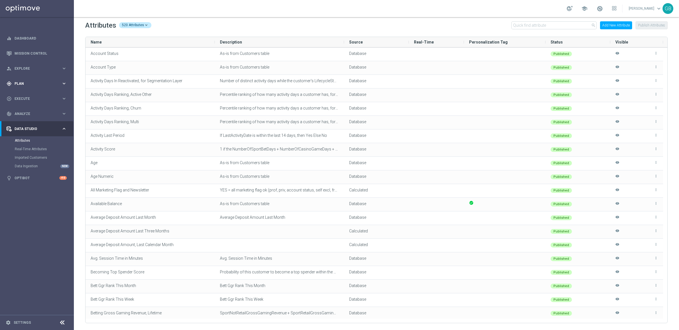
click at [32, 82] on span "Plan" at bounding box center [37, 83] width 47 height 3
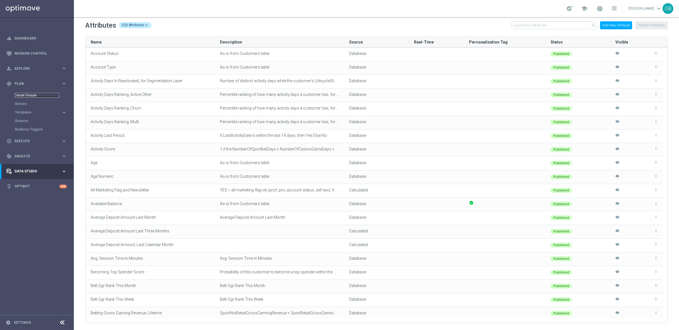
click at [30, 93] on link "Target Groups" at bounding box center [37, 95] width 44 height 5
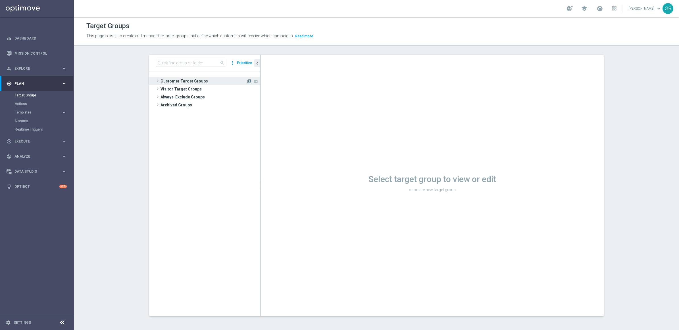
click at [247, 79] on icon "library_add" at bounding box center [249, 81] width 5 height 5
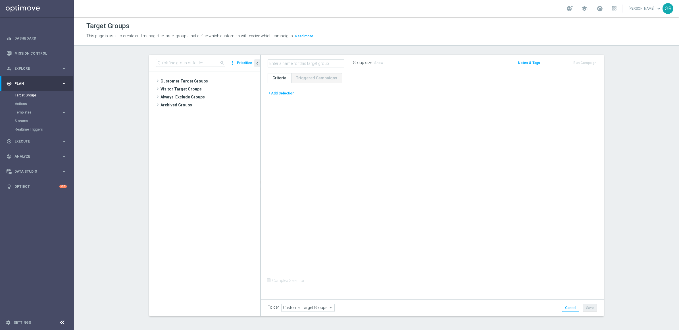
click at [283, 91] on button "+ Add Selection" at bounding box center [281, 93] width 27 height 6
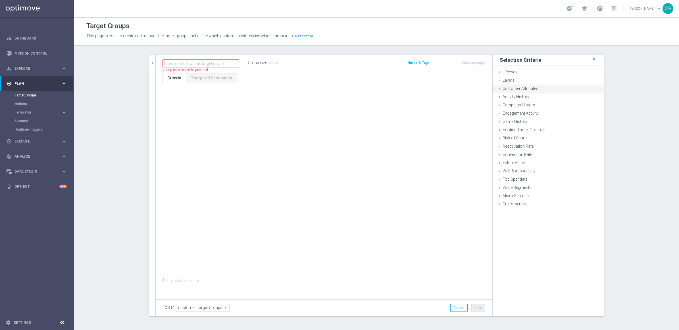
click at [543, 88] on div "Customer Attributes done" at bounding box center [548, 89] width 111 height 9
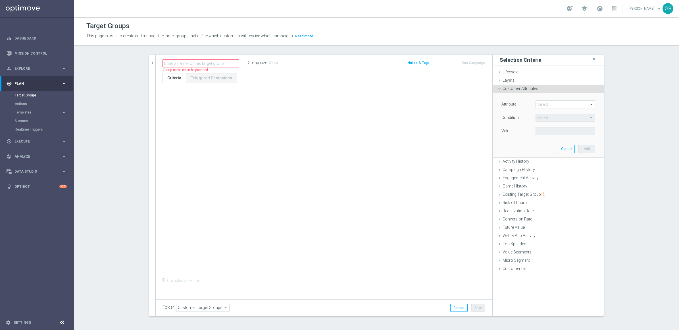
click at [543, 105] on span at bounding box center [565, 104] width 59 height 7
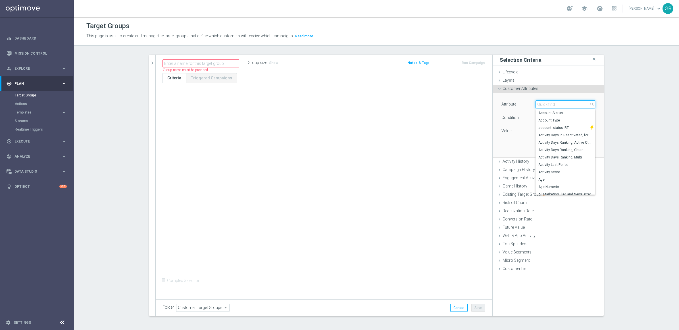
click at [543, 105] on input "search" at bounding box center [566, 104] width 60 height 8
type input "flag new"
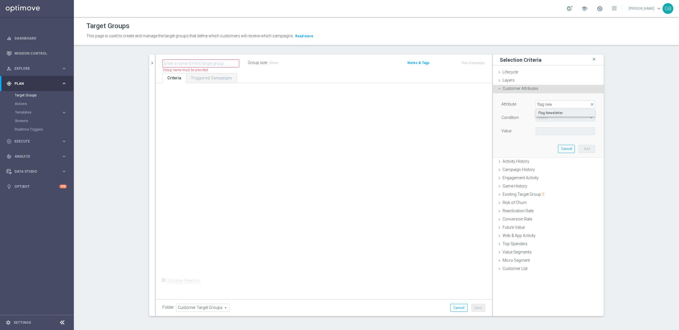
click at [543, 110] on label "Flag Newsletter" at bounding box center [566, 112] width 60 height 7
type input "Flag Newsletter"
type input "="
click at [543, 133] on input "number" at bounding box center [549, 131] width 26 height 8
type input "1"
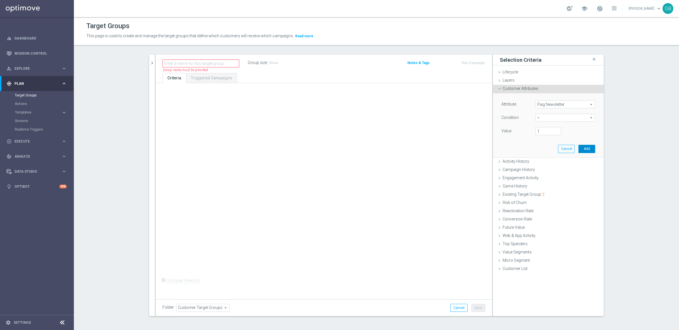
click at [543, 149] on button "Add" at bounding box center [587, 149] width 17 height 8
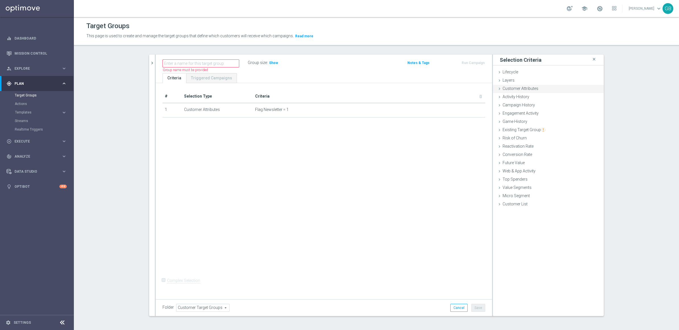
click at [541, 85] on div "Customer Attributes done selection saved" at bounding box center [548, 89] width 111 height 9
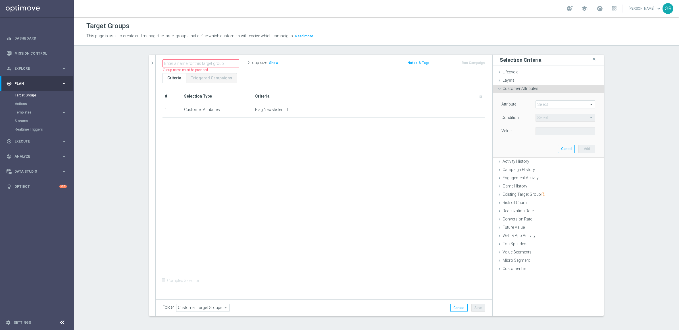
click at [543, 105] on span at bounding box center [565, 104] width 59 height 7
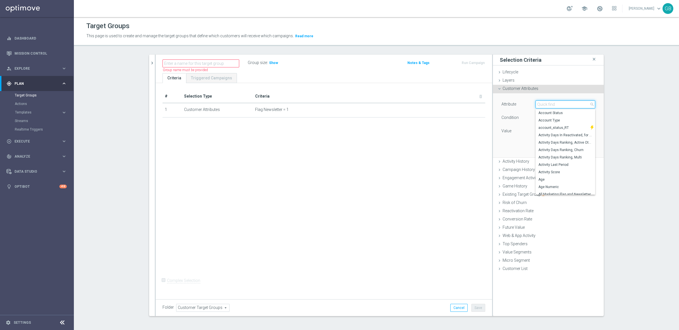
click at [543, 105] on input "search" at bounding box center [566, 104] width 60 height 8
type input "flag"
click at [543, 167] on span "FLAG_SMS" at bounding box center [563, 168] width 49 height 5
type input "FLAG_SMS"
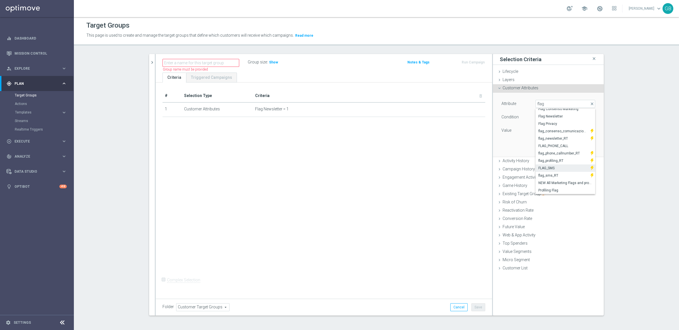
type input "Equals"
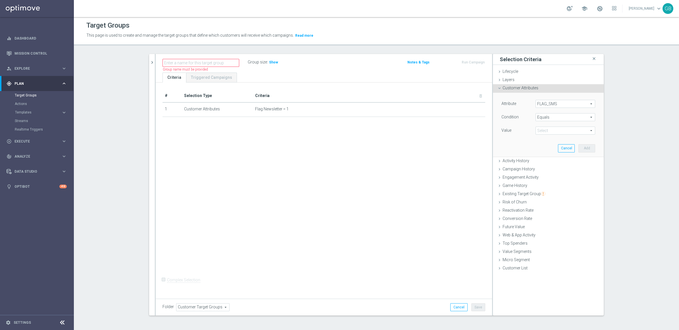
click at [543, 133] on span at bounding box center [565, 130] width 59 height 7
click at [543, 152] on span "Yes" at bounding box center [566, 153] width 54 height 5
type input "Yes"
click at [543, 148] on button "Add" at bounding box center [587, 148] width 17 height 8
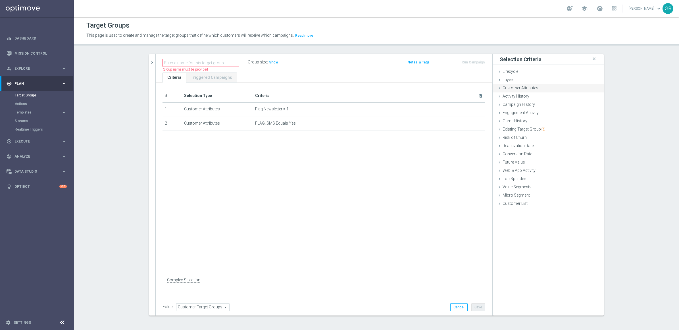
click at [536, 86] on div "Customer Attributes done selection saved" at bounding box center [548, 88] width 111 height 9
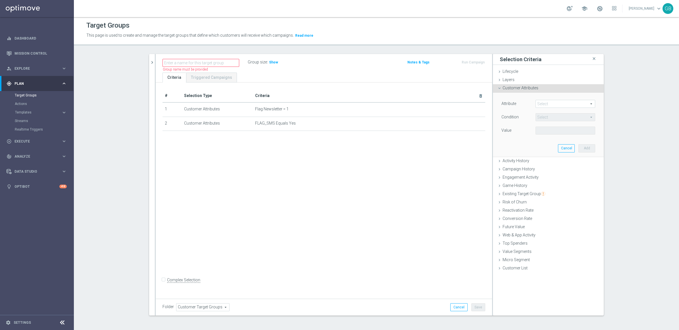
click at [543, 105] on span at bounding box center [565, 103] width 59 height 7
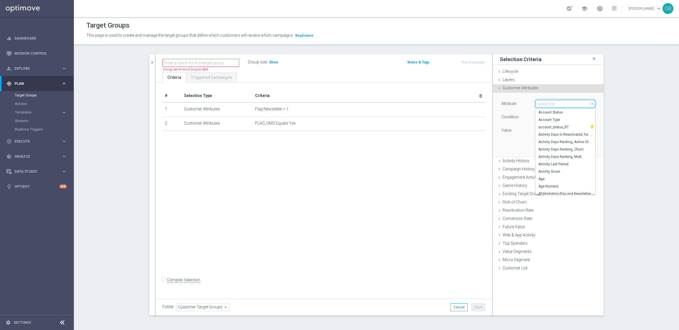
click at [543, 105] on input "search" at bounding box center [566, 104] width 60 height 8
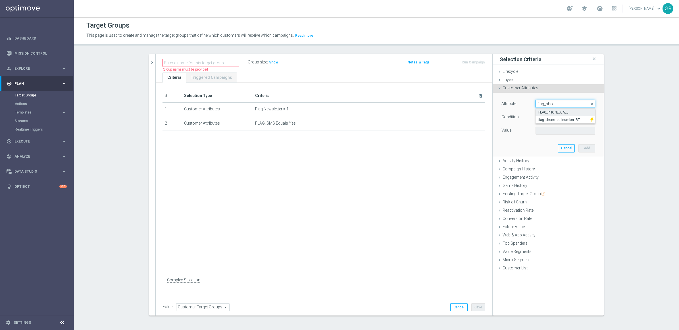
type input "flag_pho"
click at [543, 113] on span "FLAG_PHONE_CALL" at bounding box center [566, 112] width 54 height 5
type input "FLAG_PHONE_CALL"
type input "Equals"
click at [543, 129] on span at bounding box center [565, 130] width 59 height 7
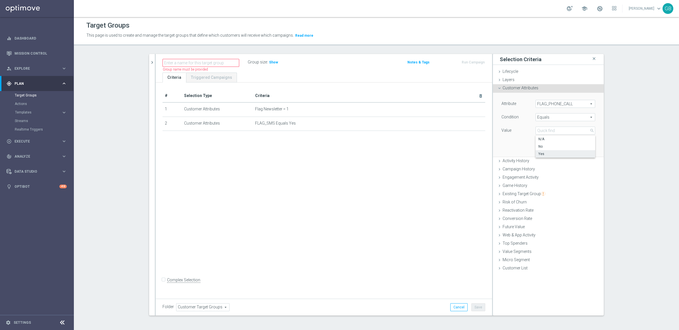
click at [543, 152] on span "Yes" at bounding box center [566, 153] width 54 height 5
type input "Yes"
click at [543, 148] on button "Add" at bounding box center [587, 148] width 17 height 8
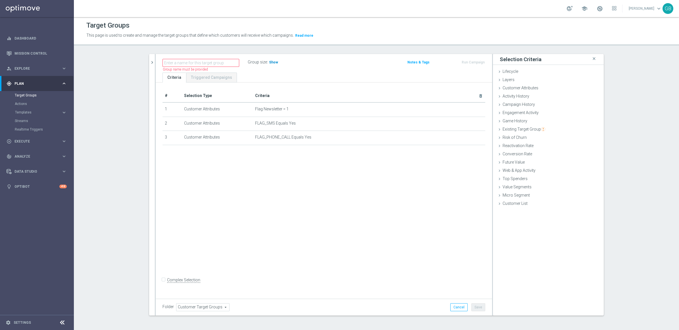
click at [269, 60] on span "Show" at bounding box center [273, 62] width 9 height 4
click at [465, 107] on icon "mode_edit" at bounding box center [467, 109] width 5 height 5
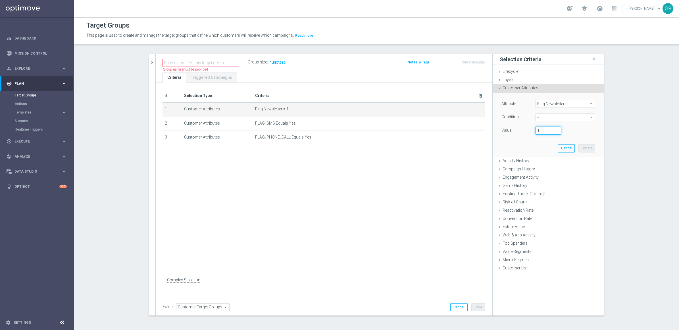
click at [543, 129] on input "1" at bounding box center [549, 130] width 26 height 8
type input "0"
click at [543, 145] on button "Update" at bounding box center [587, 148] width 17 height 8
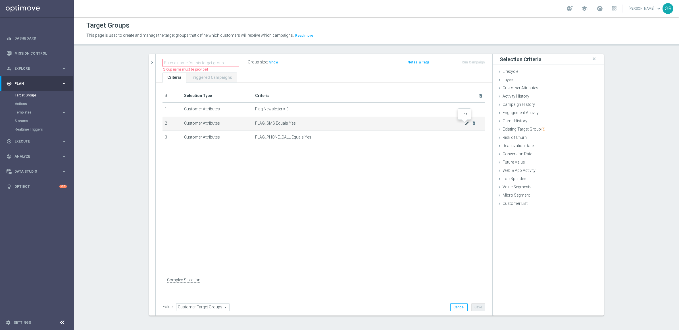
click at [465, 122] on icon "mode_edit" at bounding box center [467, 123] width 5 height 5
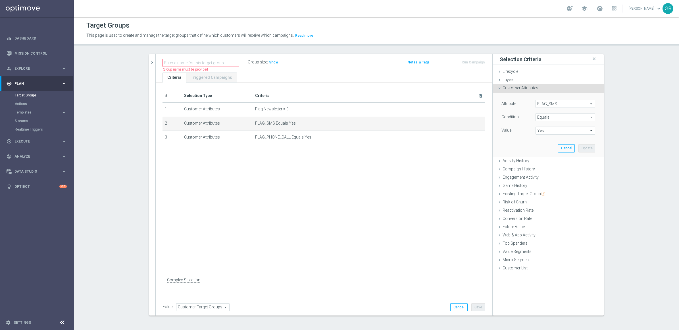
click at [543, 130] on span "Yes" at bounding box center [565, 130] width 59 height 7
click at [543, 130] on input "search" at bounding box center [566, 130] width 60 height 8
click at [543, 147] on span "No" at bounding box center [566, 146] width 54 height 5
type input "No"
click at [543, 149] on button "Update" at bounding box center [587, 148] width 17 height 8
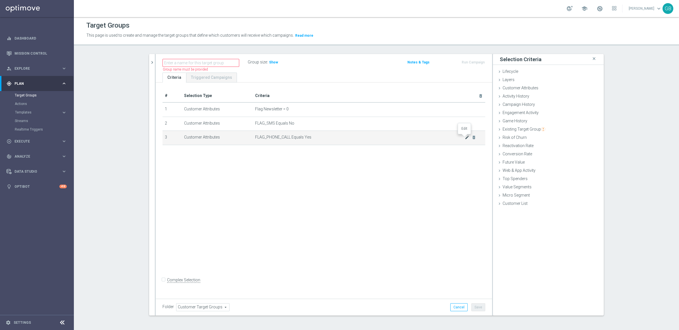
click at [465, 137] on icon "mode_edit" at bounding box center [467, 137] width 5 height 5
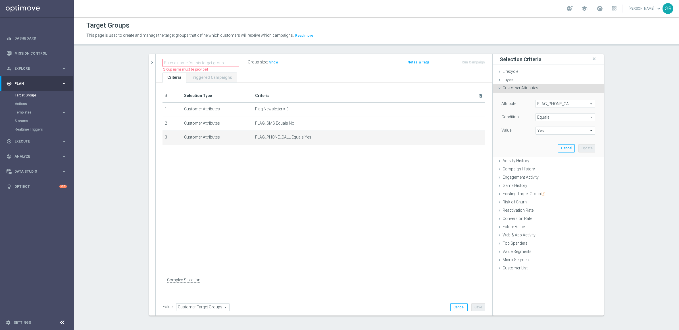
click at [543, 130] on span "Yes" at bounding box center [565, 130] width 59 height 7
click at [543, 147] on span "No" at bounding box center [566, 146] width 54 height 5
type input "No"
click at [543, 147] on button "Update" at bounding box center [587, 148] width 17 height 8
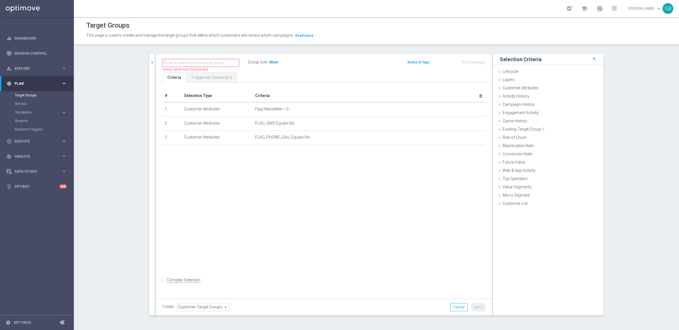
click at [269, 60] on span "Show" at bounding box center [273, 62] width 9 height 4
click at [465, 110] on icon "mode_edit" at bounding box center [467, 109] width 5 height 5
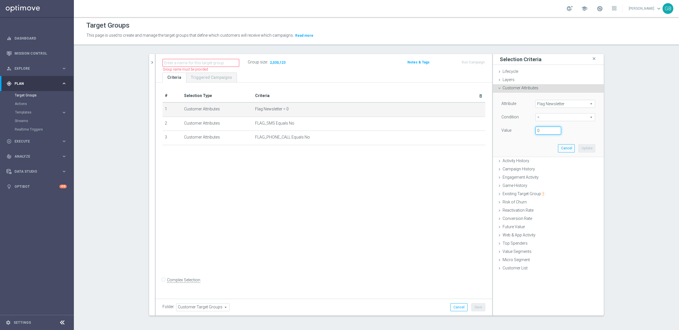
click at [539, 130] on input "0" at bounding box center [549, 130] width 26 height 8
type input "1"
click at [543, 148] on button "Update" at bounding box center [587, 148] width 17 height 8
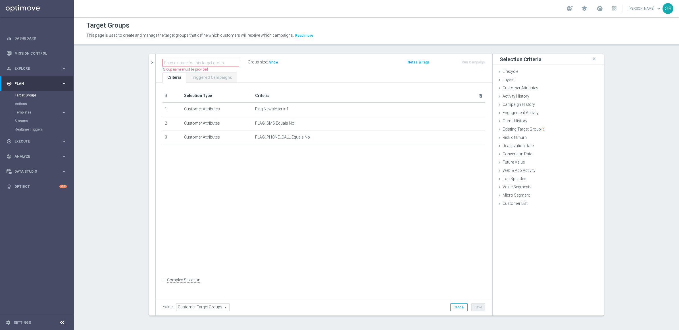
click at [270, 61] on span "Show" at bounding box center [273, 62] width 9 height 4
click at [168, 263] on label "Complex Selection" at bounding box center [183, 279] width 33 height 5
click at [166, 263] on input "Complex Selection" at bounding box center [165, 281] width 4 height 8
checkbox input "true"
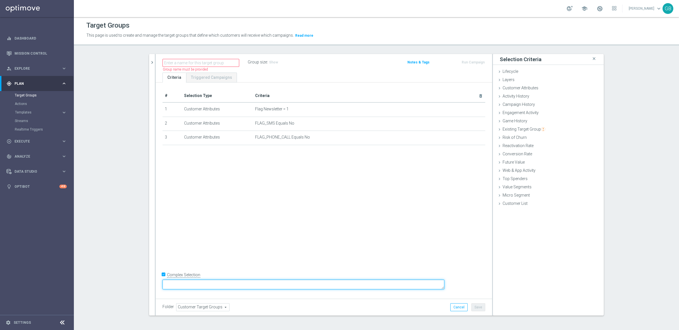
click at [230, 263] on textarea at bounding box center [304, 284] width 282 height 10
type textarea "1 and (2 or 3)"
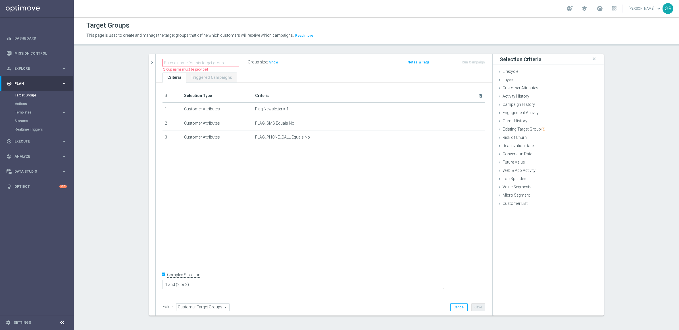
click at [346, 219] on div "# Selection Type Criteria delete_forever 1 Customer Attributes Flag Newsletter …" at bounding box center [324, 189] width 336 height 214
click at [271, 61] on span "Show" at bounding box center [273, 62] width 9 height 4
click at [195, 196] on div "# Selection Type Criteria delete_forever 1 Customer Attributes Flag Newsletter …" at bounding box center [324, 189] width 336 height 214
click at [465, 123] on icon "mode_edit" at bounding box center [467, 123] width 5 height 5
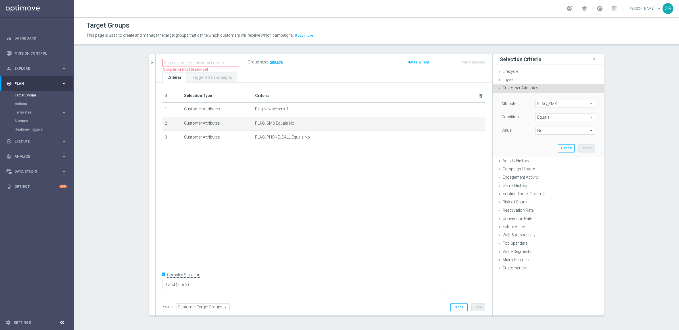
click at [543, 131] on span "No" at bounding box center [565, 130] width 59 height 7
click at [543, 131] on input "search" at bounding box center [566, 130] width 60 height 8
click at [543, 117] on span "Equals" at bounding box center [565, 116] width 59 height 7
click at [543, 188] on label "One of" at bounding box center [566, 191] width 60 height 7
type input "One of"
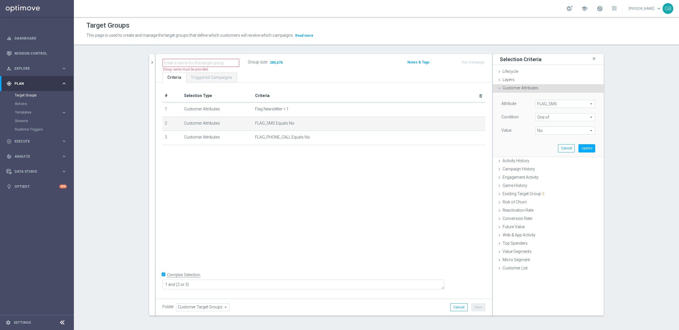
click at [543, 126] on div "No No arrow_drop_down search (All)" at bounding box center [566, 130] width 60 height 8
click at [540, 147] on input "N/A" at bounding box center [542, 147] width 4 height 4
checkbox input "true"
type input "Selected 2 of 3"
click at [523, 142] on div "Attribute FLAG_SMS FLAG_SMS arrow_drop_down search Condition One of One of arro…" at bounding box center [548, 125] width 102 height 64
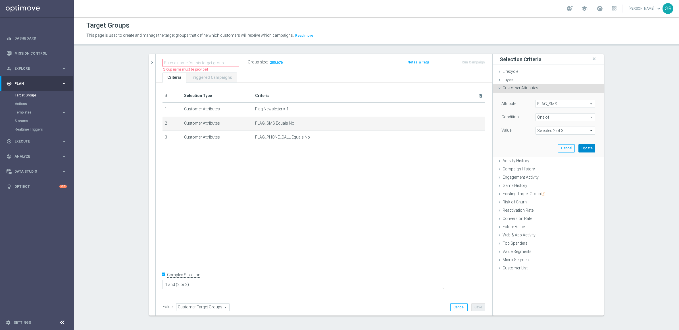
click at [543, 146] on button "Update" at bounding box center [587, 148] width 17 height 8
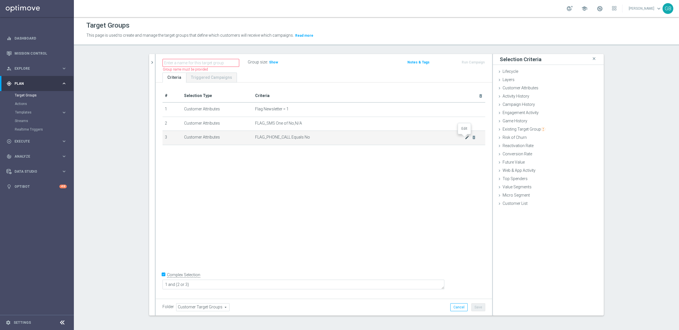
click at [465, 138] on icon "mode_edit" at bounding box center [467, 137] width 5 height 5
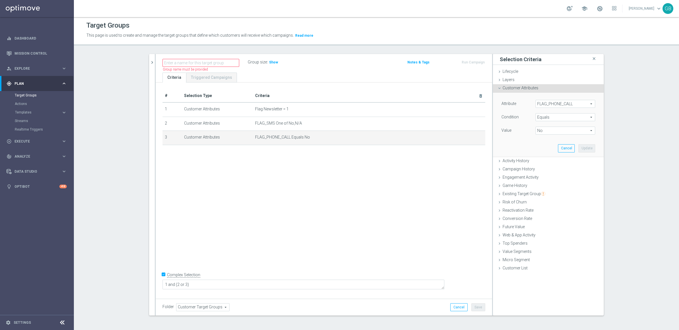
click at [543, 116] on span "Equals" at bounding box center [565, 116] width 59 height 7
click at [543, 190] on span "One of" at bounding box center [566, 192] width 54 height 5
type input "One of"
click at [543, 129] on span "No" at bounding box center [565, 130] width 59 height 7
click at [543, 148] on span "N/A" at bounding box center [570, 146] width 52 height 5
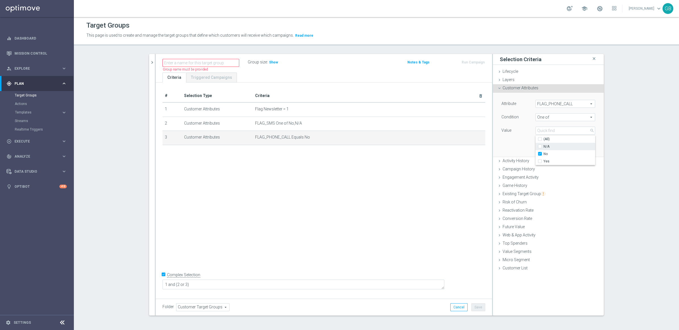
click at [543, 148] on input "N/A" at bounding box center [542, 147] width 4 height 4
checkbox input "true"
type input "Selected 2 of 3"
click at [543, 171] on div "search more_vert Prioritize Customer Target Groups library_add create_new_folder" at bounding box center [376, 189] width 477 height 270
click at [543, 151] on button "Update" at bounding box center [587, 148] width 17 height 8
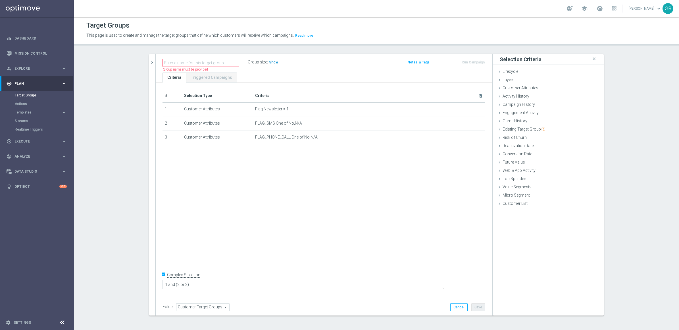
click at [269, 63] on span "Show" at bounding box center [273, 62] width 9 height 4
click at [273, 62] on span "285,676" at bounding box center [276, 62] width 14 height 5
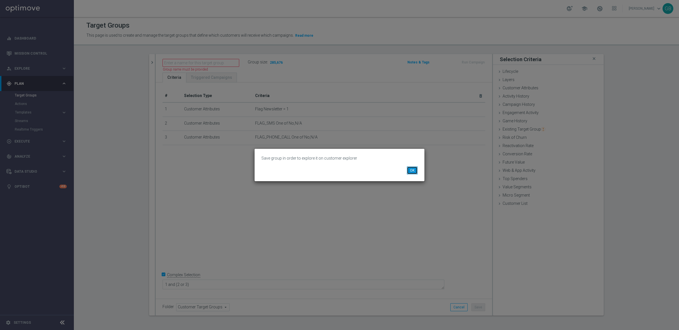
click at [408, 171] on button "OK" at bounding box center [412, 170] width 11 height 8
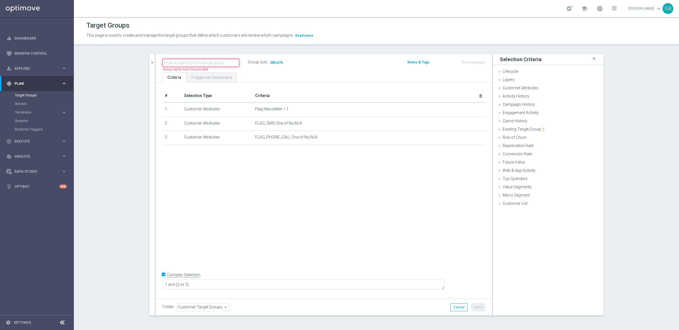
click at [193, 62] on input "text" at bounding box center [201, 63] width 77 height 8
type input "Test contattabili 18/07"
click at [314, 179] on div "# Selection Type Criteria delete_forever 1 Customer Attributes Flag Newsletter …" at bounding box center [324, 189] width 336 height 214
click at [253, 61] on span "285,676" at bounding box center [260, 62] width 14 height 5
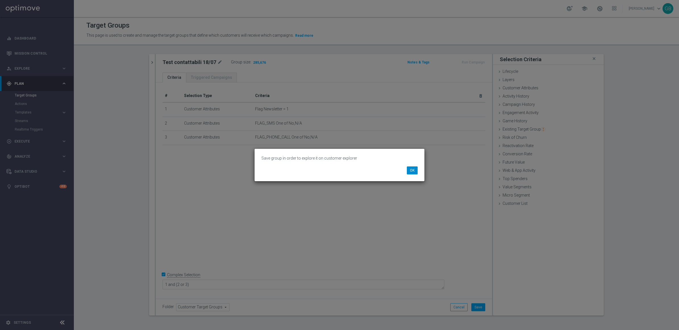
drag, startPoint x: 406, startPoint y: 169, endPoint x: 411, endPoint y: 171, distance: 4.7
click at [411, 171] on li "OK" at bounding box center [413, 170] width 14 height 8
click at [411, 171] on button "OK" at bounding box center [412, 170] width 11 height 8
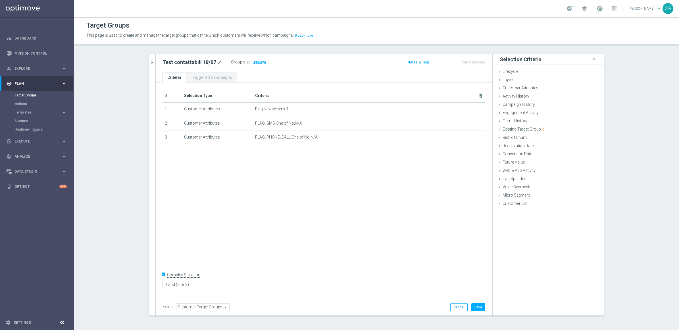
click at [479, 263] on div "Folder Customer Target Groups Customer Target Groups arrow_drop_down search Can…" at bounding box center [324, 306] width 336 height 17
click at [478, 263] on button "Save" at bounding box center [478, 307] width 14 height 8
click at [256, 63] on span "285,676" at bounding box center [260, 62] width 14 height 5
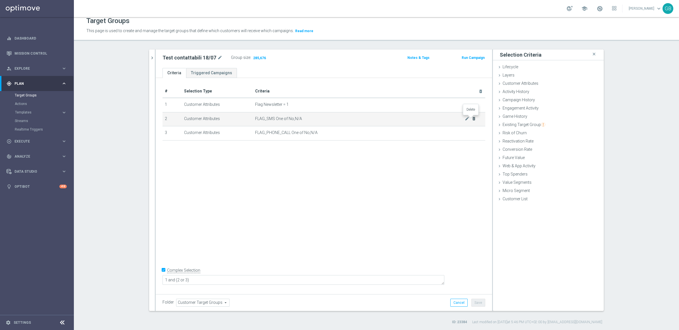
click at [472, 118] on icon "delete_forever" at bounding box center [474, 118] width 5 height 5
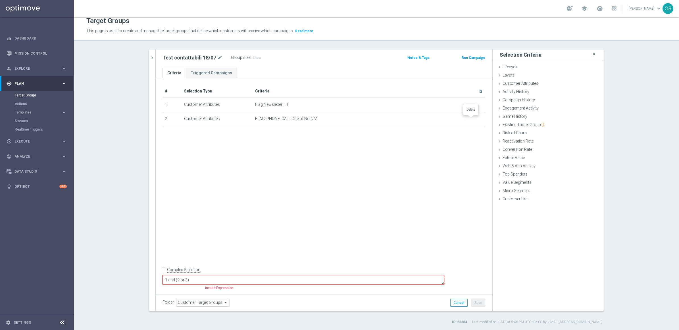
checkbox input "false"
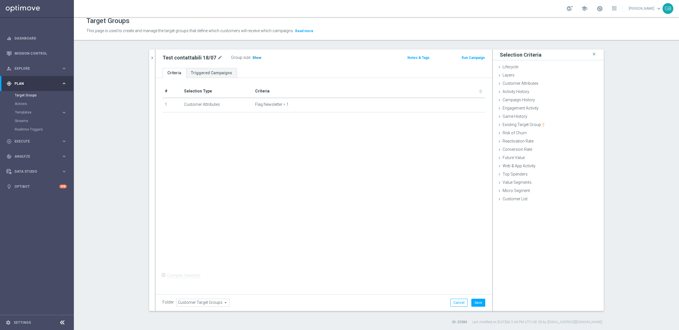
click at [252, 57] on span "Show" at bounding box center [256, 58] width 9 height 4
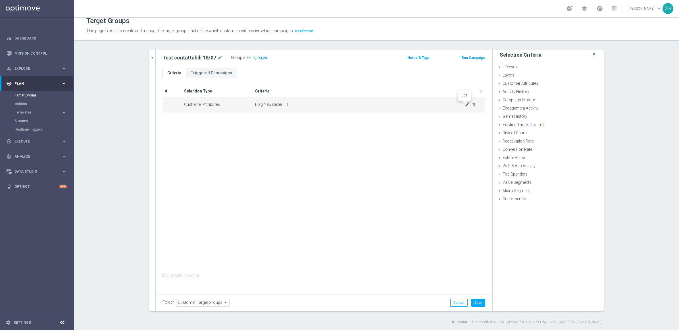
click at [465, 103] on icon "mode_edit" at bounding box center [467, 104] width 5 height 5
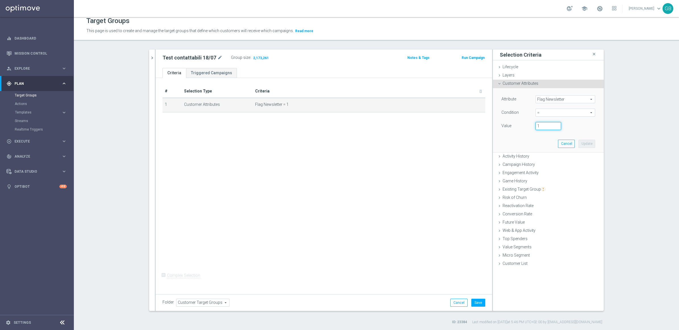
click at [536, 125] on input "1" at bounding box center [549, 126] width 26 height 8
type input "0"
click at [543, 141] on button "Update" at bounding box center [587, 144] width 17 height 8
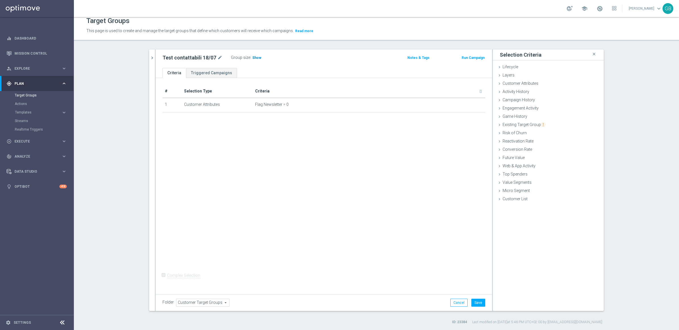
click at [252, 57] on span "Show" at bounding box center [256, 58] width 9 height 4
click at [503, 82] on span "Customer Attributes" at bounding box center [521, 83] width 36 height 5
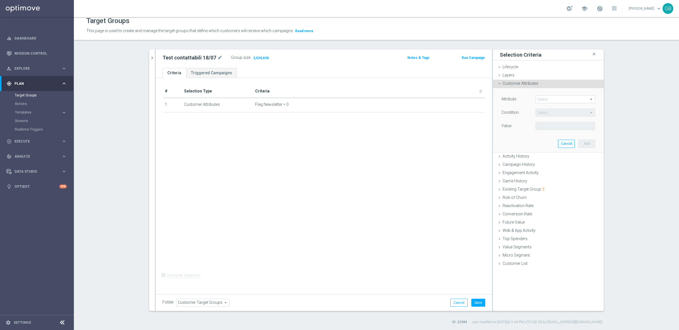
click at [543, 99] on span at bounding box center [565, 98] width 59 height 7
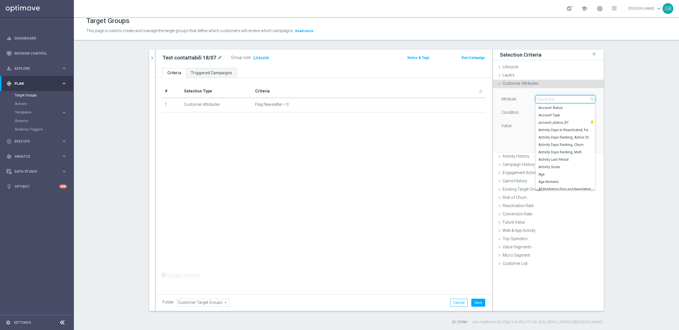
click at [543, 99] on input "search" at bounding box center [566, 99] width 60 height 8
type input "flag"
click at [543, 162] on span "FLAG_SMS" at bounding box center [563, 163] width 49 height 5
type input "FLAG_SMS"
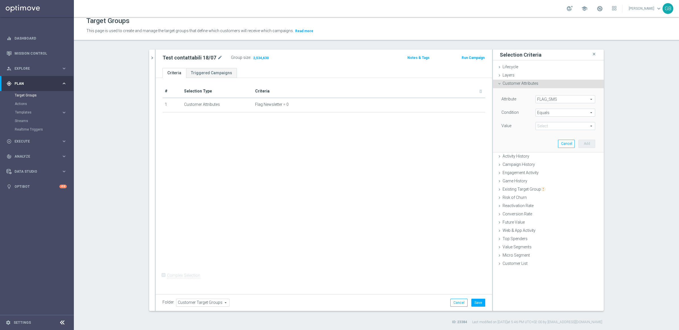
click at [543, 114] on span "Equals" at bounding box center [565, 112] width 59 height 7
click at [543, 186] on span "One of" at bounding box center [566, 187] width 54 height 5
type input "One of"
click at [543, 126] on span at bounding box center [565, 125] width 59 height 7
click at [543, 148] on span "No" at bounding box center [570, 149] width 52 height 5
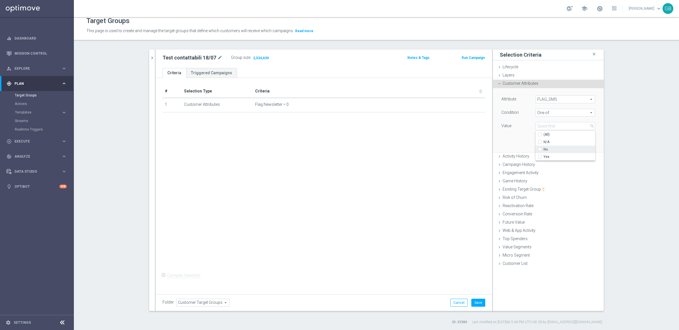
click at [543, 148] on input "No" at bounding box center [542, 149] width 4 height 4
checkbox input "true"
type input "No"
click at [543, 141] on span "N/A" at bounding box center [570, 142] width 52 height 5
click at [542, 141] on input "N/A" at bounding box center [542, 142] width 4 height 4
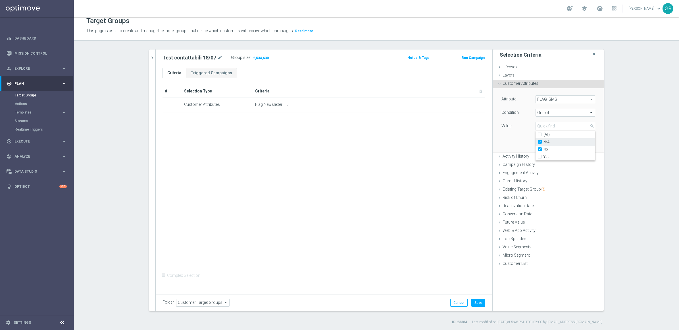
checkbox input "true"
type input "Selected 2 of 3"
click at [543, 138] on div "search more_vert Prioritize Customer Target Groups library_add create_new_folder" at bounding box center [376, 186] width 477 height 275
click at [543, 140] on button "Add" at bounding box center [587, 144] width 17 height 8
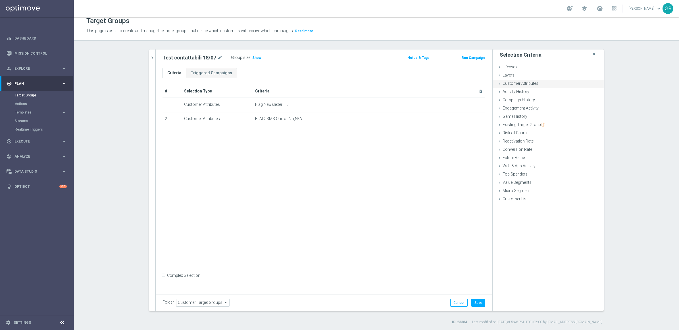
click at [517, 84] on span "Customer Attributes" at bounding box center [521, 83] width 36 height 5
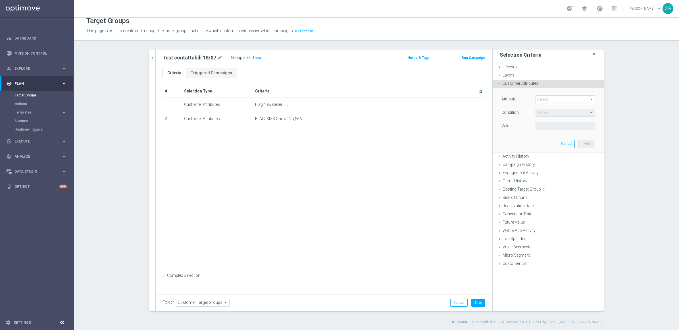
click at [543, 99] on span at bounding box center [565, 98] width 59 height 7
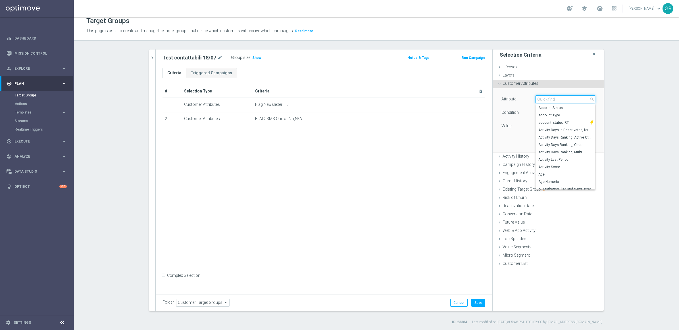
click at [543, 99] on input "search" at bounding box center [566, 99] width 60 height 8
type input "flag_phon"
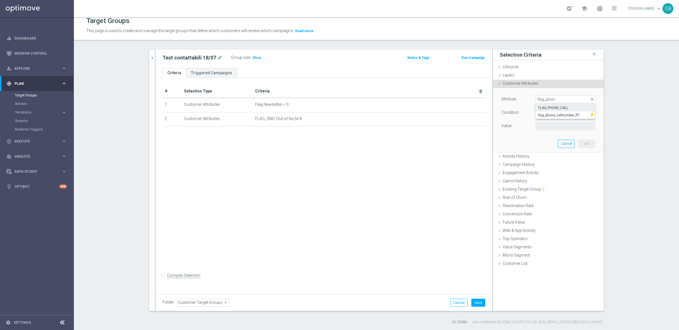
click at [543, 108] on span "FLAG_PHONE_CALL" at bounding box center [566, 107] width 54 height 5
type input "FLAG_PHONE_CALL"
click at [543, 110] on span "Equals" at bounding box center [565, 112] width 59 height 7
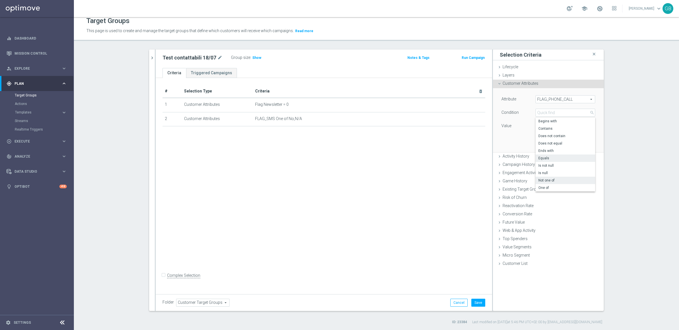
click at [543, 183] on label "Not one of" at bounding box center [566, 179] width 60 height 7
click at [543, 114] on span "Not one of" at bounding box center [565, 112] width 59 height 7
click at [543, 185] on span "One of" at bounding box center [566, 187] width 54 height 5
type input "One of"
click at [543, 126] on span at bounding box center [565, 125] width 59 height 7
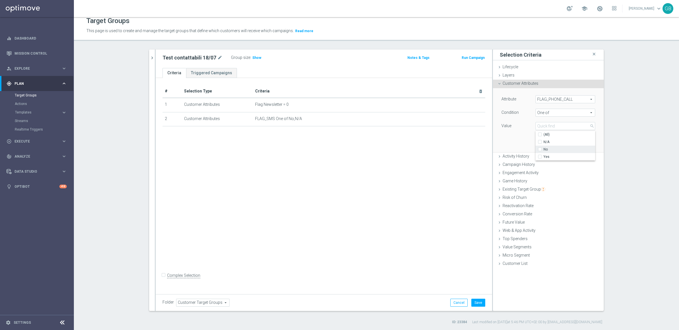
click at [543, 149] on span "No" at bounding box center [570, 149] width 52 height 5
click at [543, 149] on input "No" at bounding box center [542, 149] width 4 height 4
checkbox input "true"
type input "No"
click at [543, 141] on span "N/A" at bounding box center [570, 142] width 52 height 5
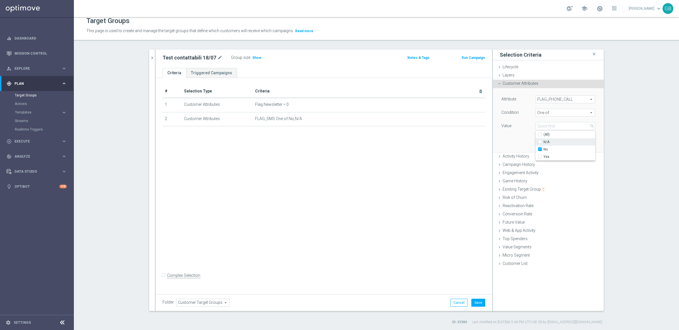
click at [543, 141] on input "N/A" at bounding box center [542, 142] width 4 height 4
checkbox input "true"
type input "Selected 2 of 3"
click at [543, 128] on section "search more_vert Prioritize Customer Target Groups library_add create_new_folder" at bounding box center [376, 186] width 605 height 275
click at [543, 144] on button "Add" at bounding box center [587, 144] width 17 height 8
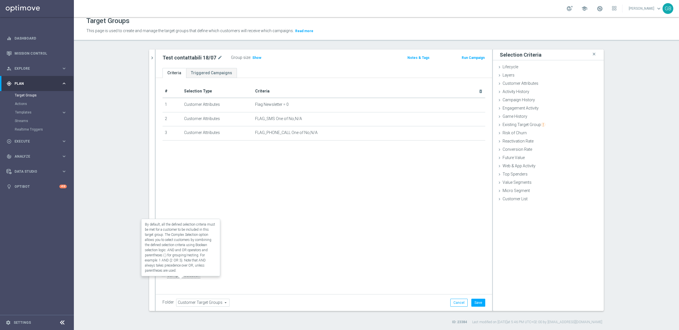
click at [189, 263] on label "Complex Selection" at bounding box center [183, 275] width 33 height 5
click at [166, 263] on input "Complex Selection" at bounding box center [165, 276] width 4 height 8
checkbox input "true"
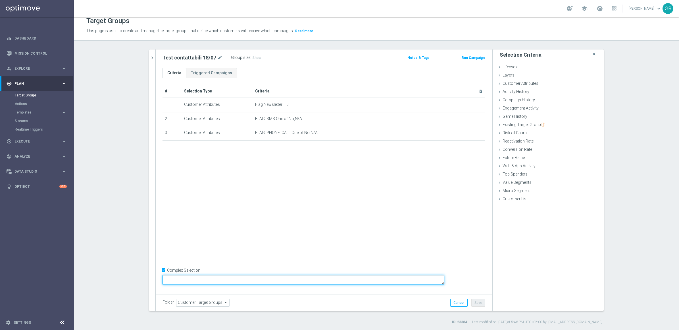
click at [231, 263] on textarea at bounding box center [304, 280] width 282 height 10
type textarea "1 and (2 or 3)"
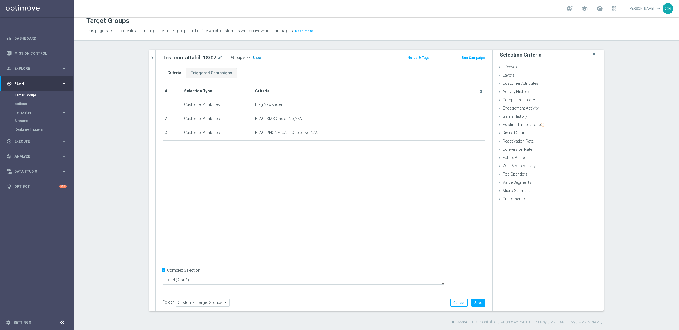
click at [252, 57] on span "Show" at bounding box center [256, 58] width 9 height 4
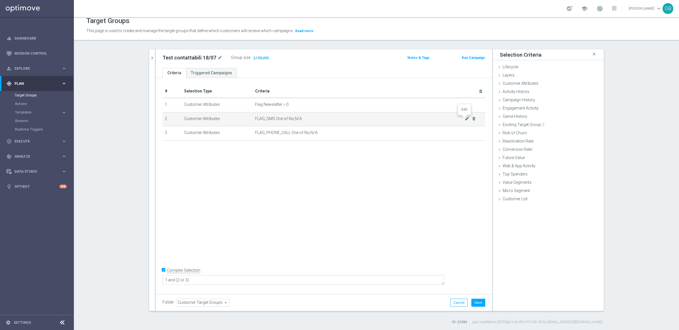
click at [465, 117] on icon "mode_edit" at bounding box center [467, 118] width 5 height 5
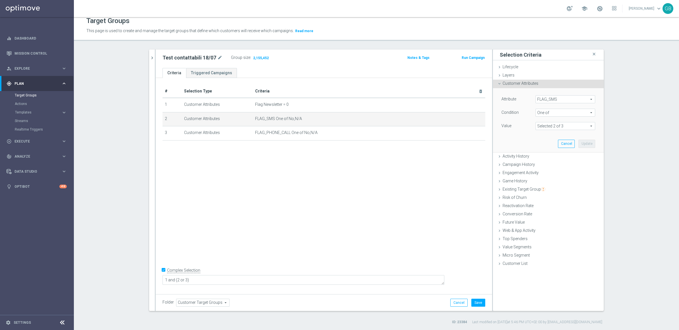
click at [543, 126] on span at bounding box center [565, 125] width 59 height 7
click at [540, 157] on input "Yes" at bounding box center [542, 157] width 4 height 4
checkbox input "true"
type input "Selected 3 of 3"
checkbox input "true"
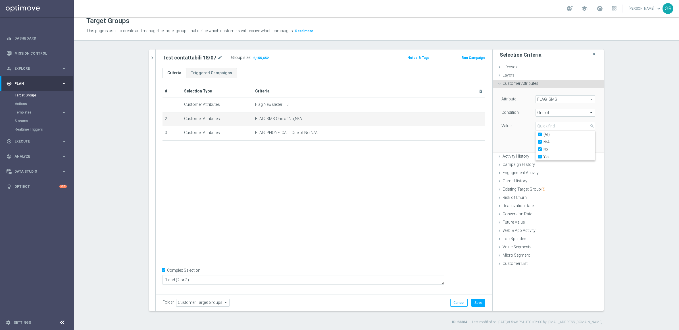
click at [521, 138] on div "Attribute FLAG_SMS FLAG_SMS arrow_drop_down search Condition One of One of arro…" at bounding box center [548, 120] width 102 height 64
click at [543, 125] on span at bounding box center [565, 125] width 59 height 7
click at [540, 142] on input "N/A" at bounding box center [542, 142] width 4 height 4
checkbox input "false"
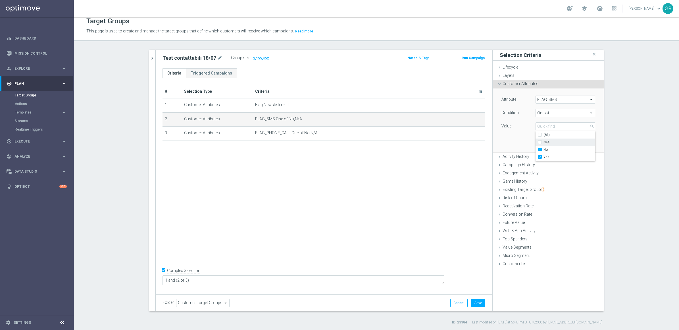
type input "Selected 2 of 3"
checkbox input "false"
click at [543, 147] on label "No" at bounding box center [570, 149] width 52 height 7
click at [540, 148] on input "No" at bounding box center [542, 150] width 4 height 4
checkbox input "false"
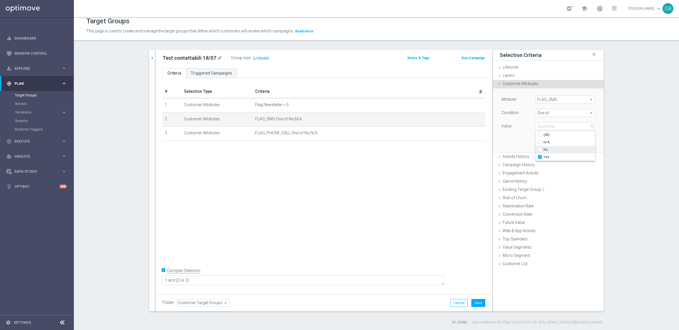
type input "Yes"
click at [512, 137] on div "Attribute FLAG_SMS FLAG_SMS arrow_drop_down search Condition One of One of arro…" at bounding box center [548, 120] width 102 height 64
click at [543, 145] on button "Update" at bounding box center [587, 144] width 17 height 8
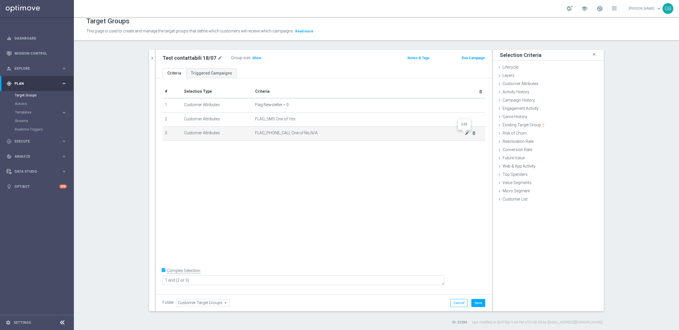
click at [465, 132] on icon "mode_edit" at bounding box center [467, 133] width 5 height 5
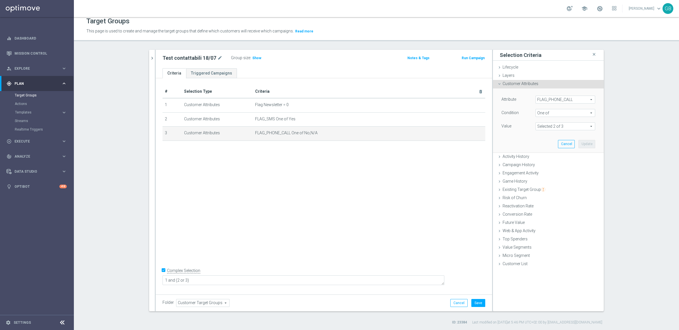
click at [543, 129] on span at bounding box center [565, 125] width 59 height 7
click at [543, 141] on span "N/A" at bounding box center [570, 142] width 52 height 5
click at [543, 141] on input "N/A" at bounding box center [542, 142] width 4 height 4
checkbox input "false"
type input "No"
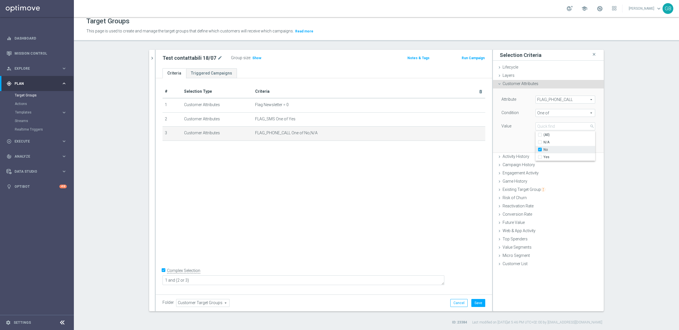
click at [543, 149] on span "No" at bounding box center [570, 149] width 52 height 5
click at [543, 149] on input "No" at bounding box center [542, 150] width 4 height 4
checkbox input "false"
type input "Select"
click at [543, 157] on span "Yes" at bounding box center [570, 157] width 52 height 5
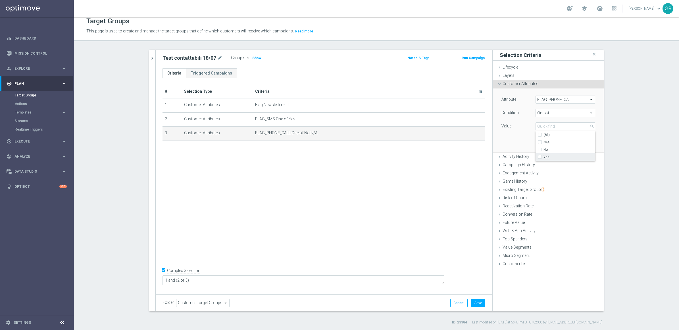
click at [542, 157] on input "Yes" at bounding box center [542, 157] width 4 height 4
checkbox input "true"
type input "Yes"
click at [515, 132] on div "Attribute FLAG_PHONE_CALL FLAG_PHONE_CALL arrow_drop_down search Condition One …" at bounding box center [548, 120] width 102 height 64
click at [543, 144] on button "Update" at bounding box center [587, 144] width 17 height 8
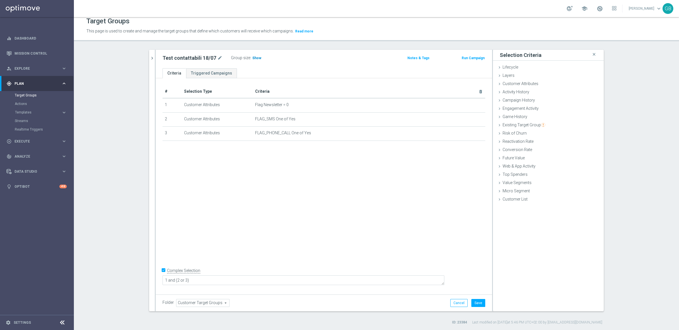
click at [253, 57] on span "Show" at bounding box center [256, 58] width 9 height 4
click at [513, 83] on span "Customer Attributes" at bounding box center [521, 83] width 36 height 5
